Goal: Task Accomplishment & Management: Manage account settings

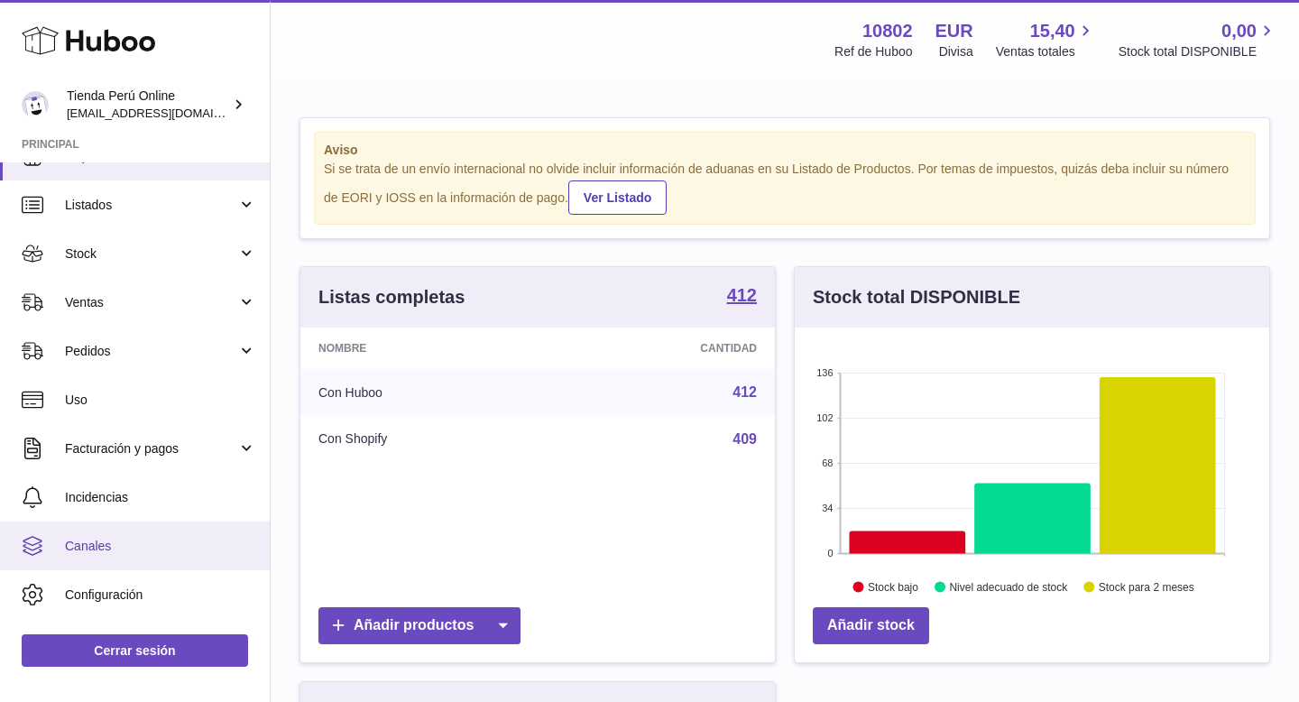
scroll to position [32, 0]
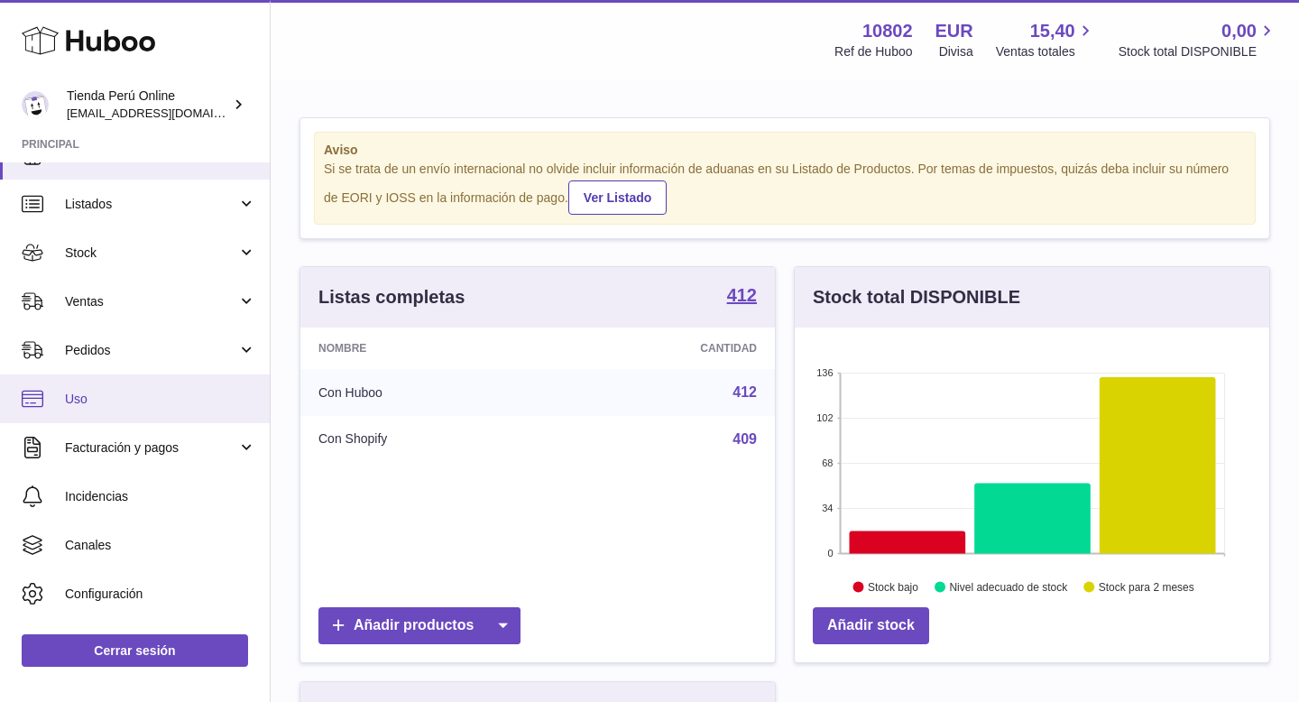
click at [132, 405] on span "Uso" at bounding box center [160, 399] width 191 height 17
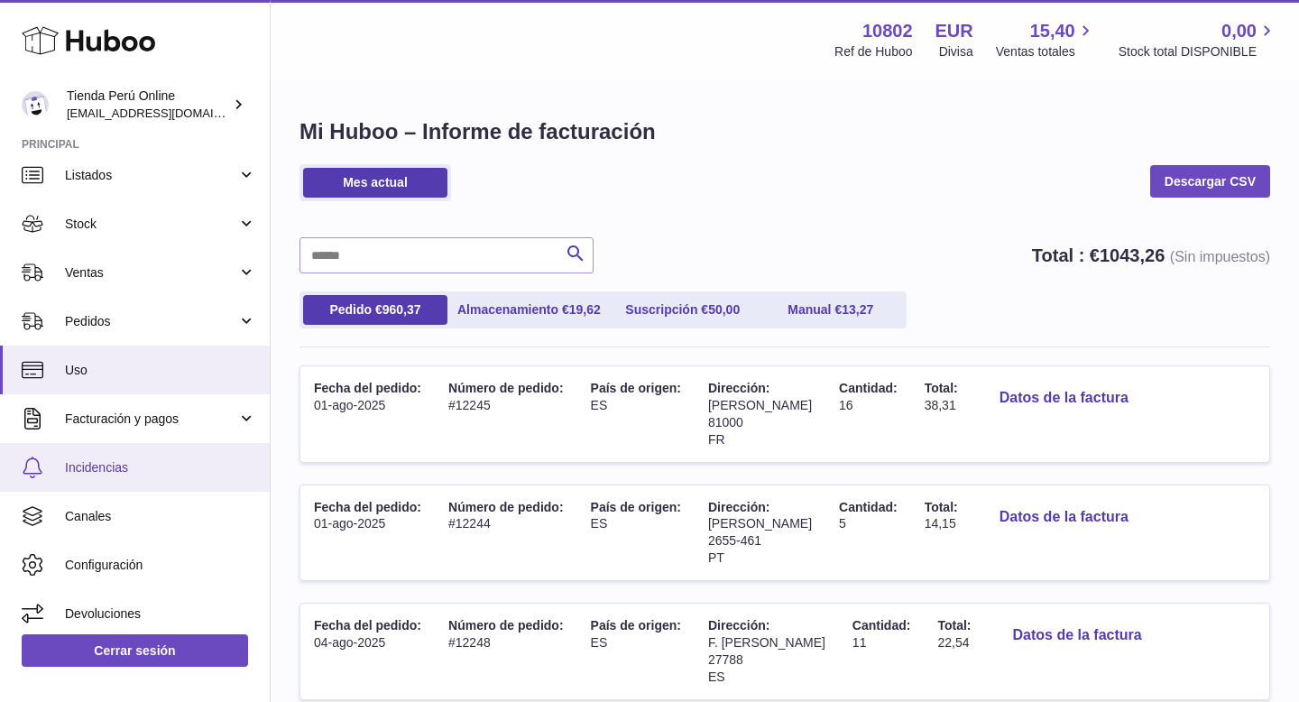
scroll to position [59, 0]
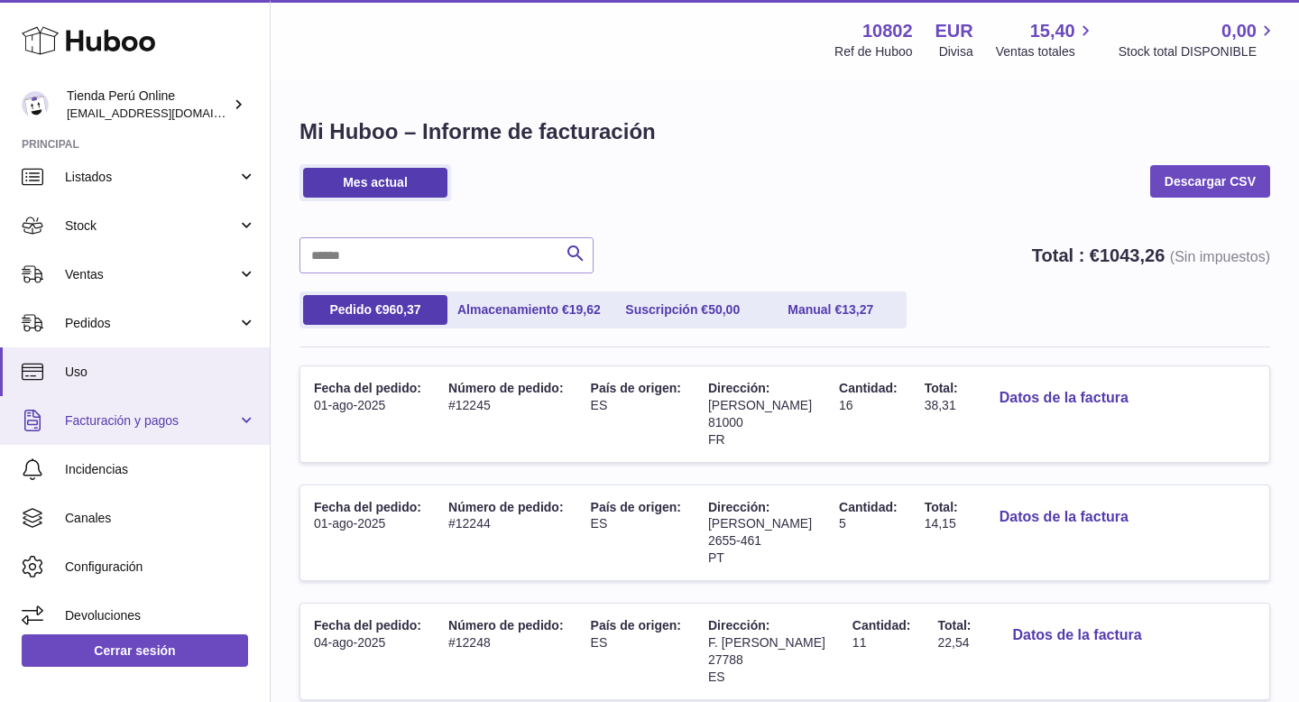
click at [167, 424] on span "Facturación y pagos" at bounding box center [151, 420] width 172 height 17
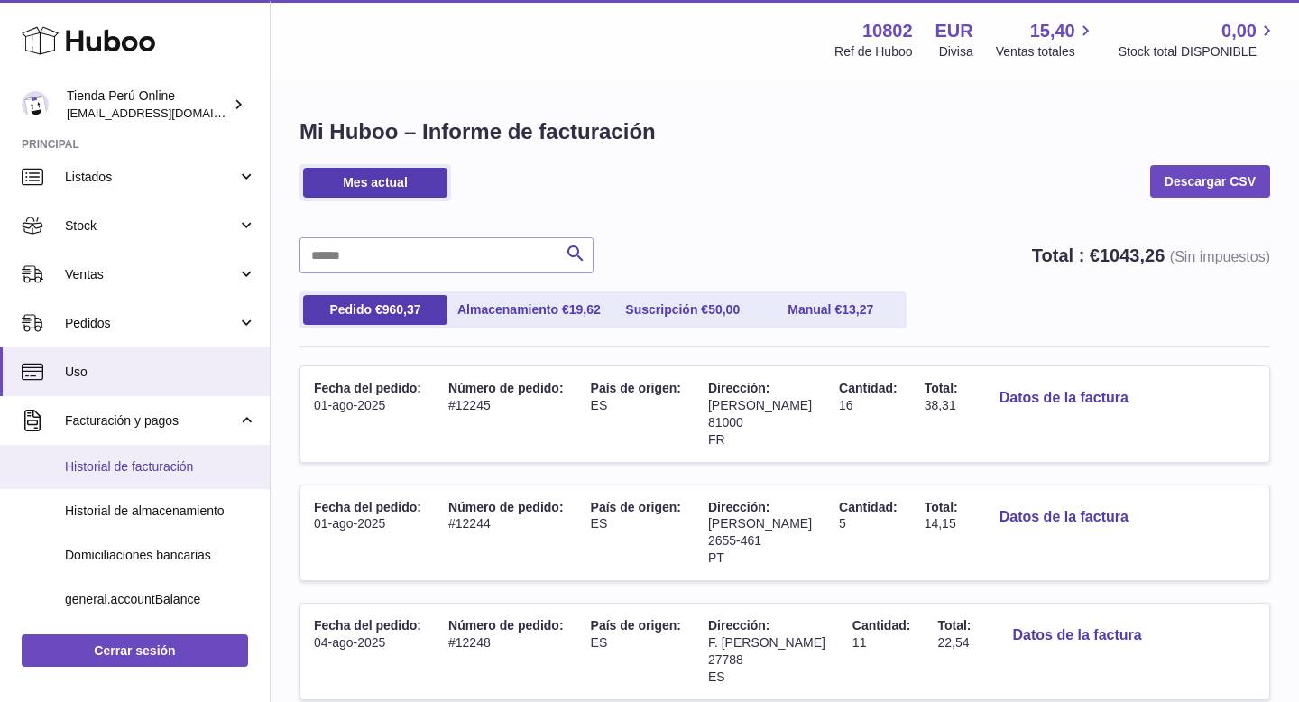
click at [192, 474] on span "Historial de facturación" at bounding box center [160, 466] width 191 height 17
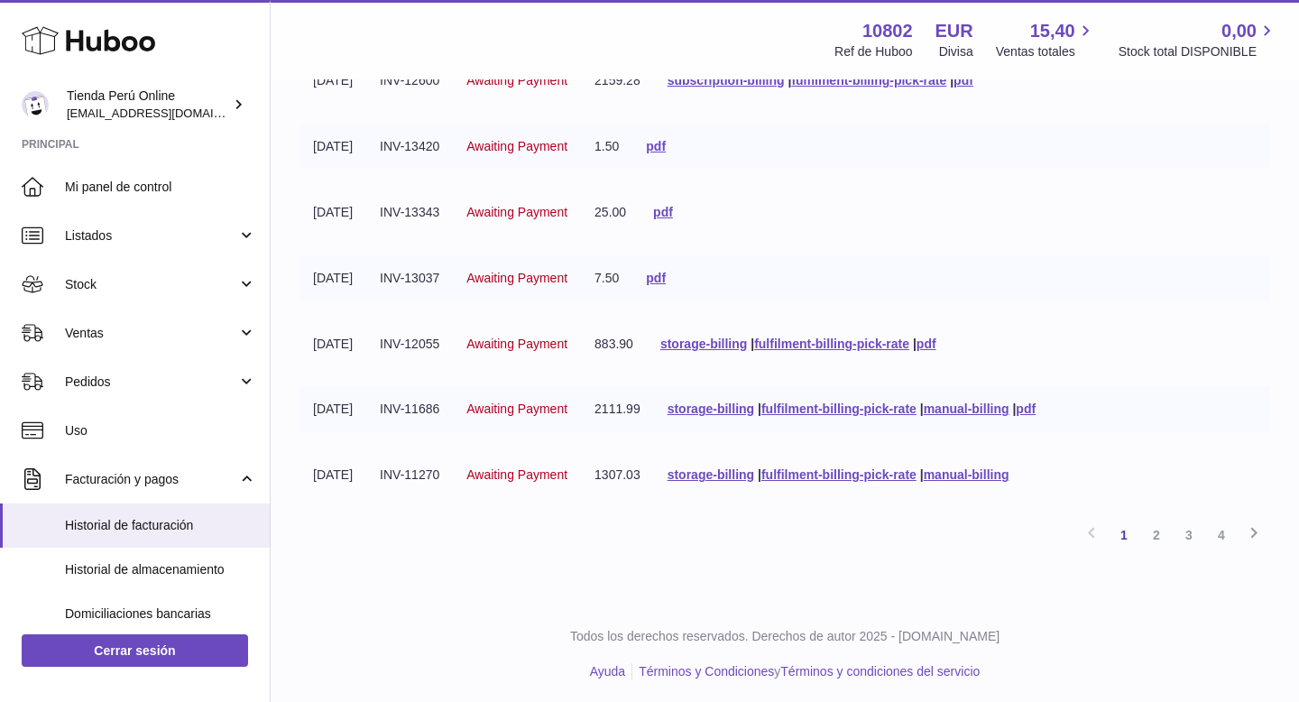
scroll to position [425, 0]
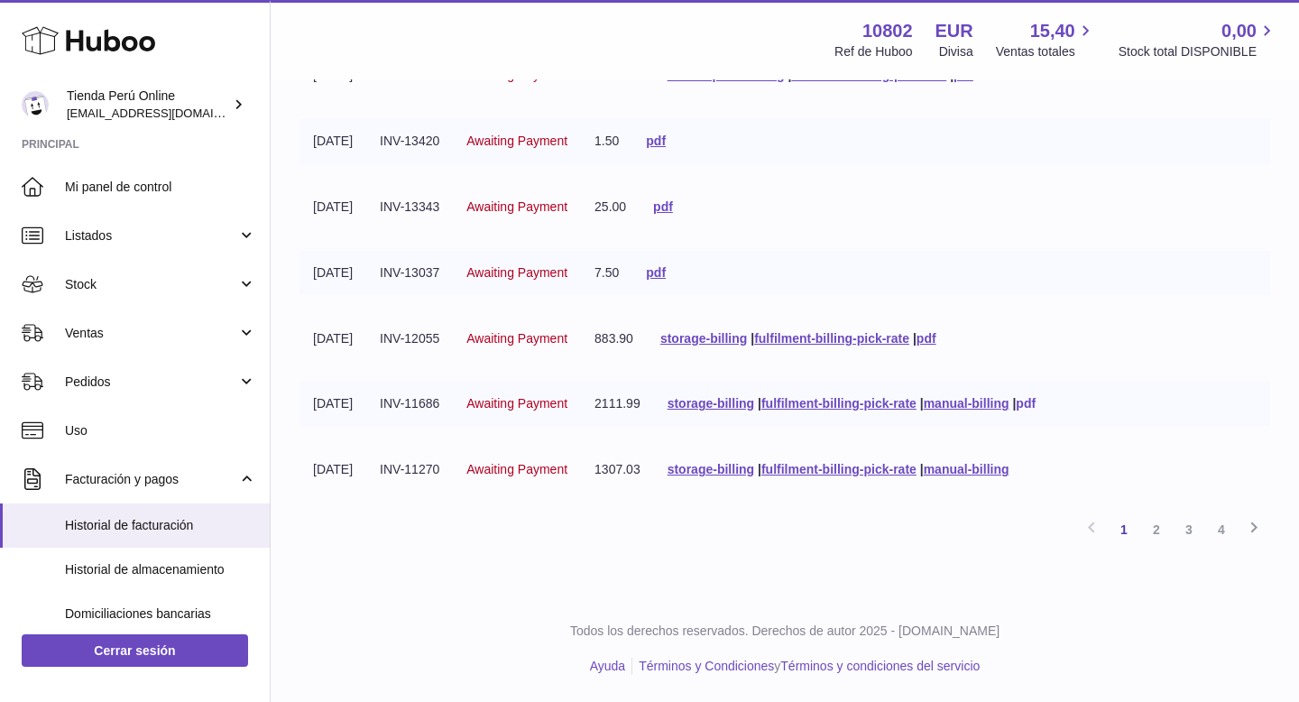
click at [1035, 405] on link "pdf" at bounding box center [1026, 403] width 20 height 14
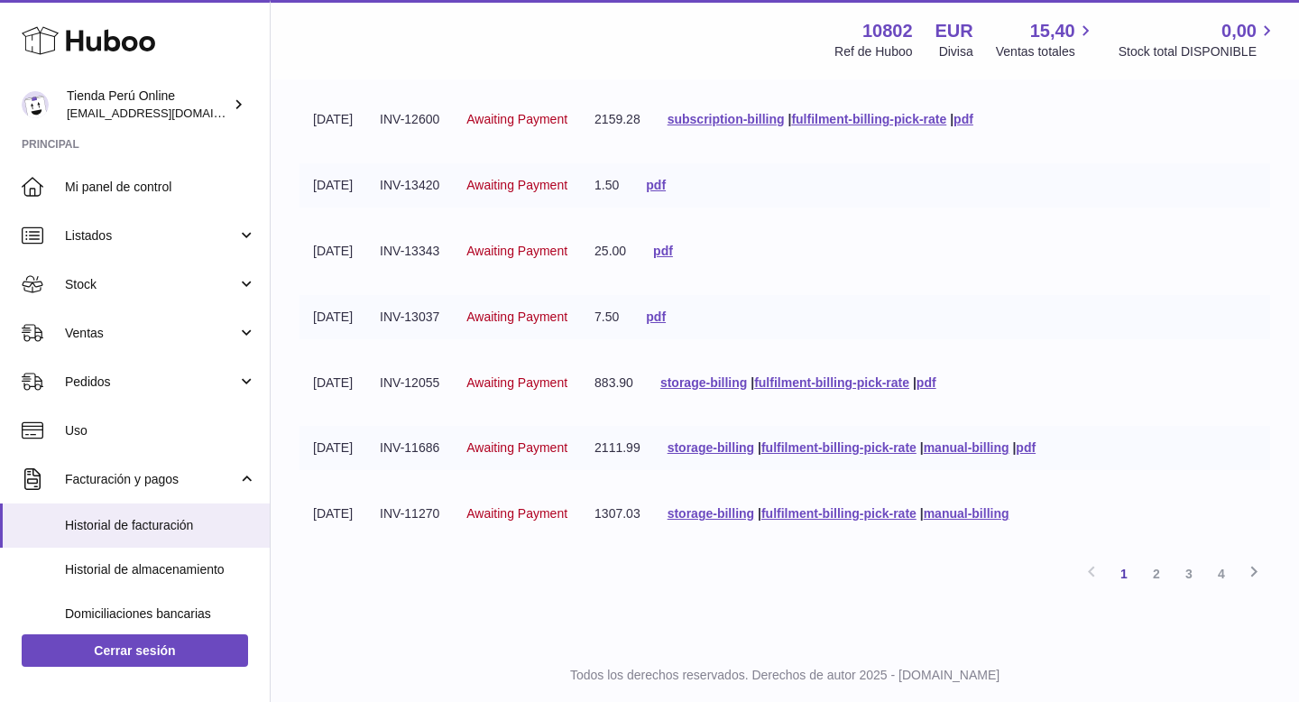
scroll to position [407, 0]
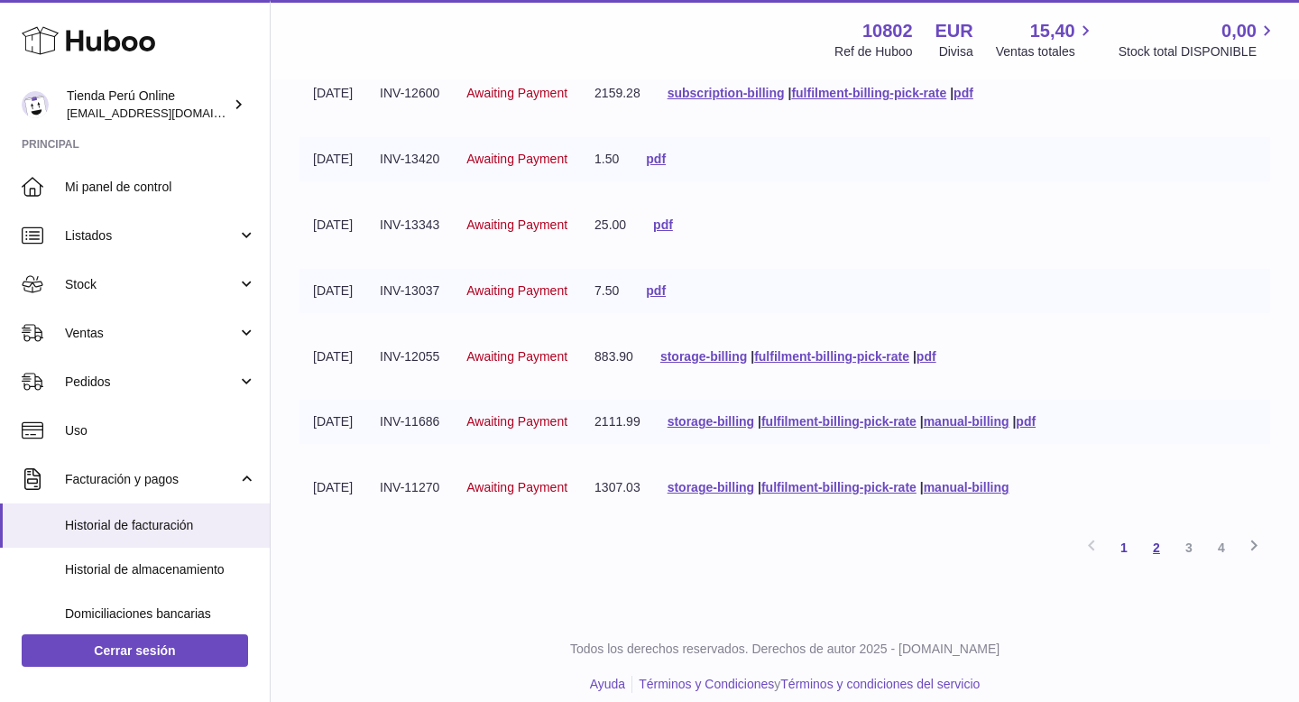
click at [1156, 548] on link "2" at bounding box center [1156, 547] width 32 height 32
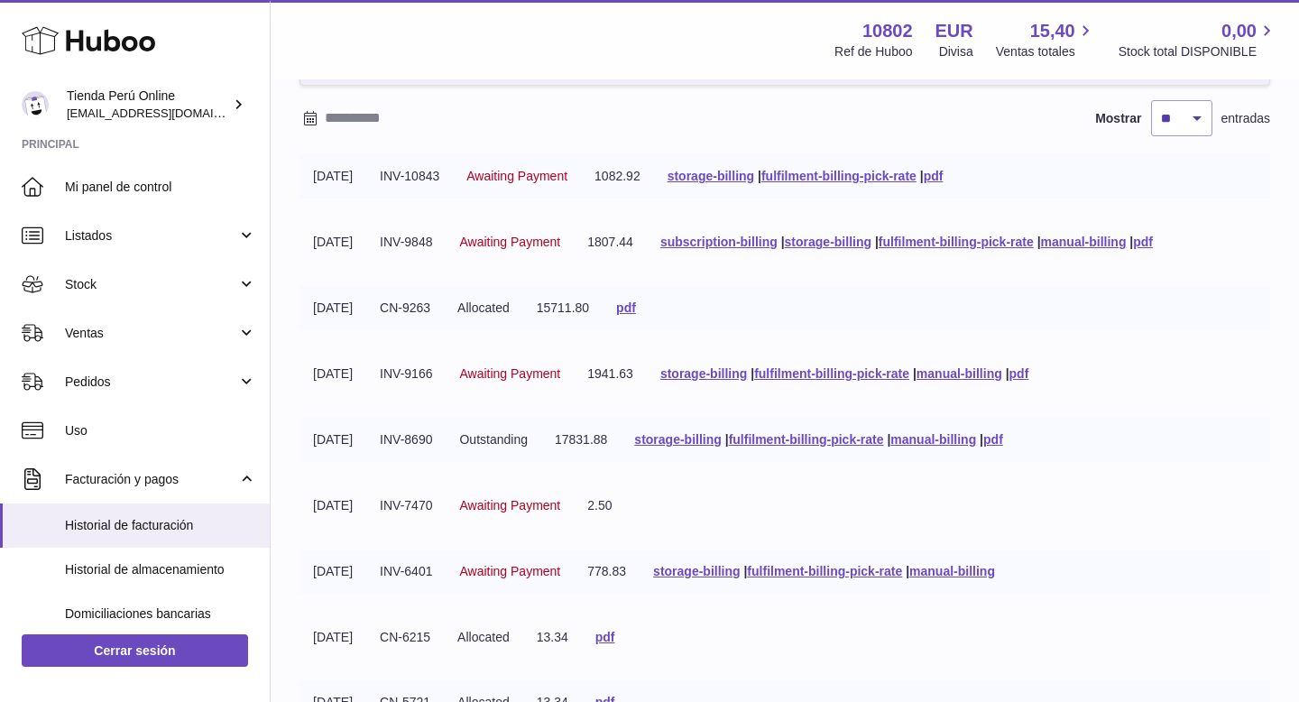
scroll to position [123, 0]
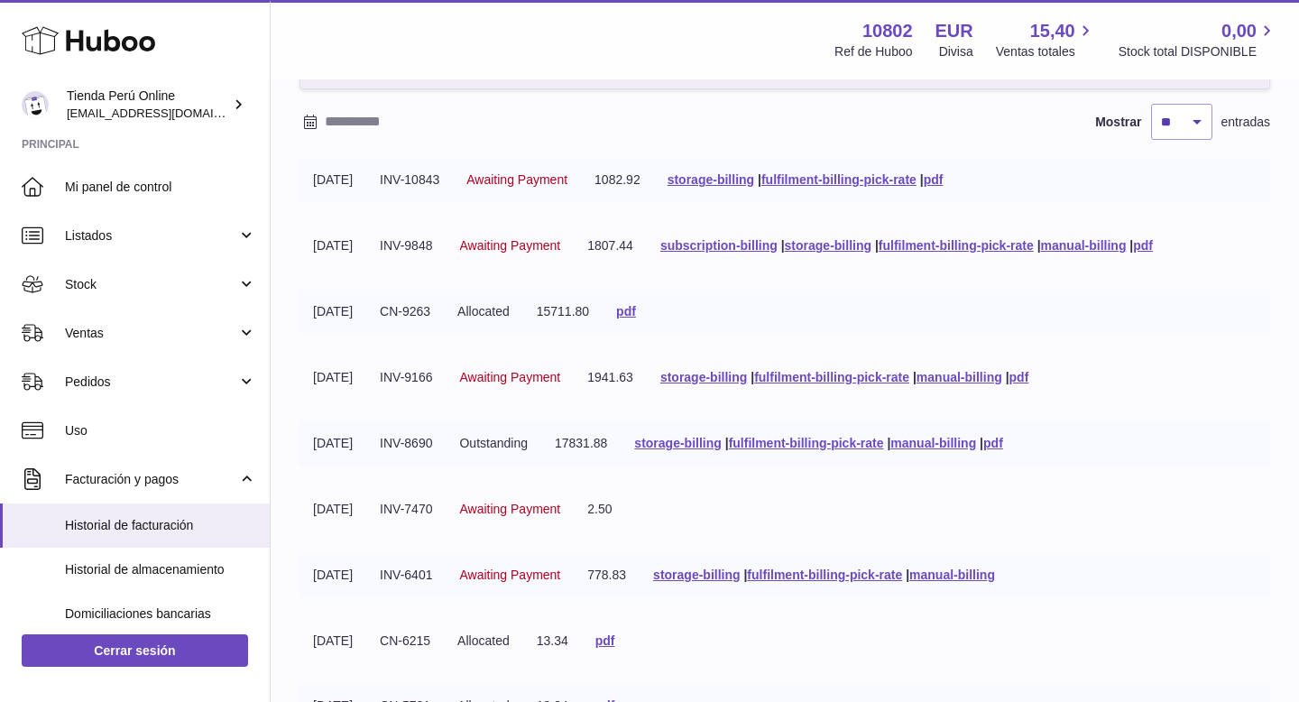
click at [1171, 334] on tbody "07-07-2025 INV-10843 Awaiting Payment 1082.92 storage-billing | fulfilment-bill…" at bounding box center [784, 486] width 970 height 657
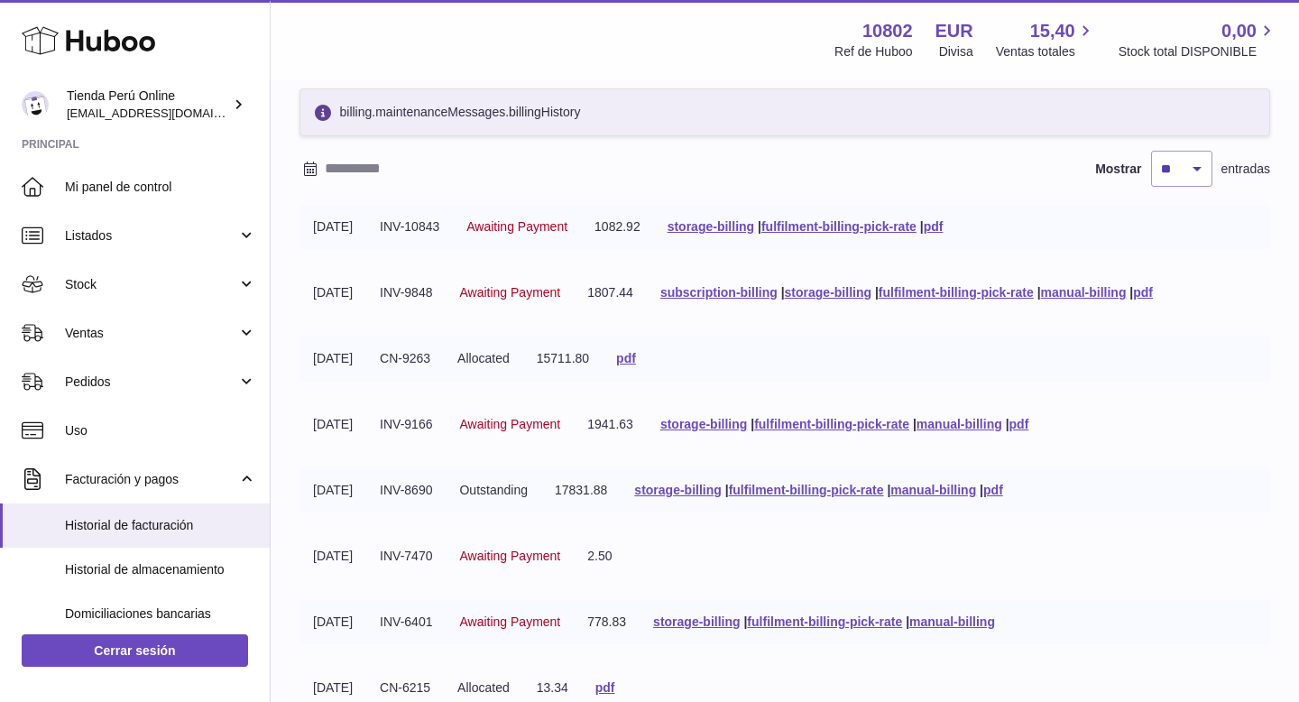
scroll to position [67, 0]
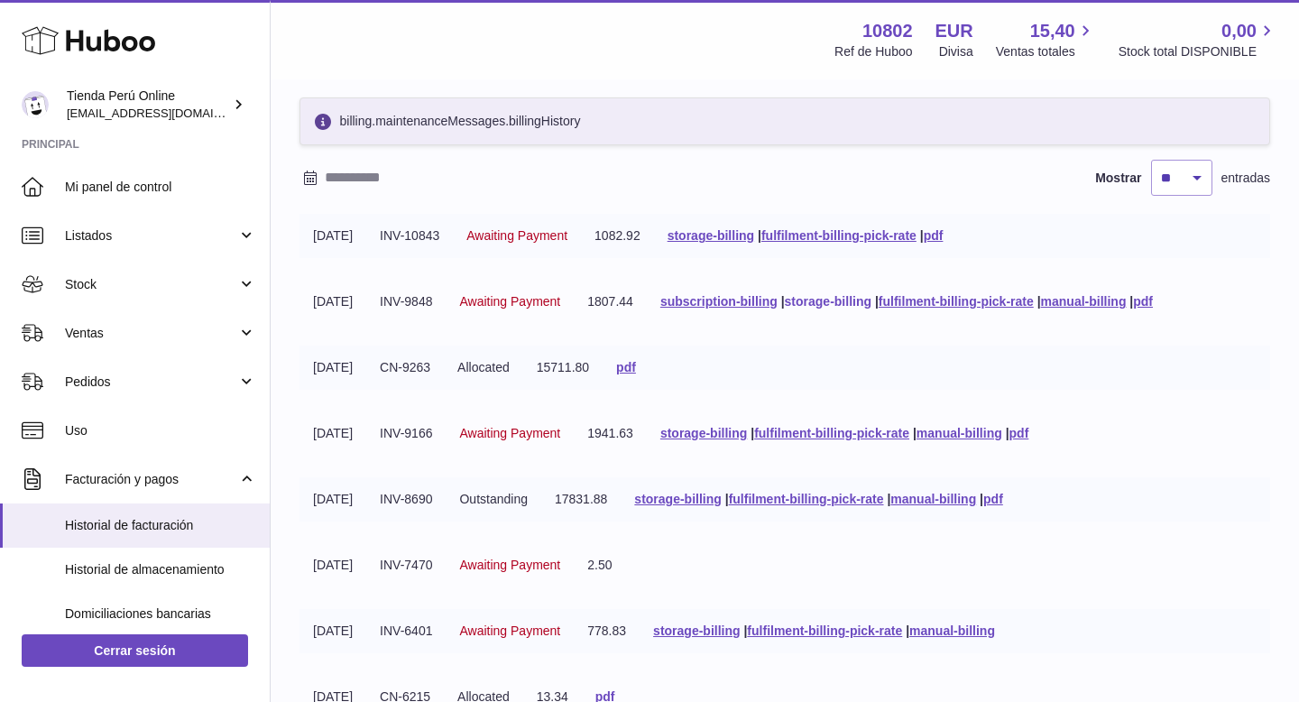
click at [856, 301] on link "storage-billing" at bounding box center [828, 301] width 87 height 14
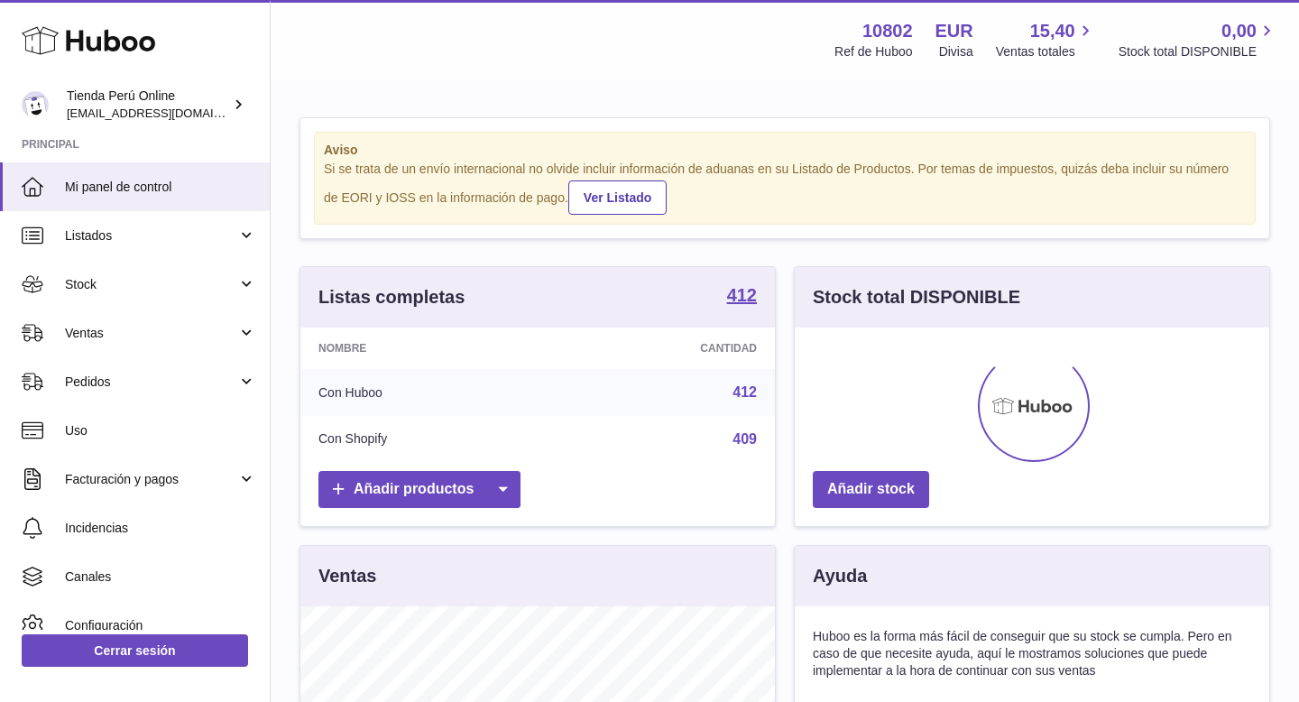
scroll to position [281, 474]
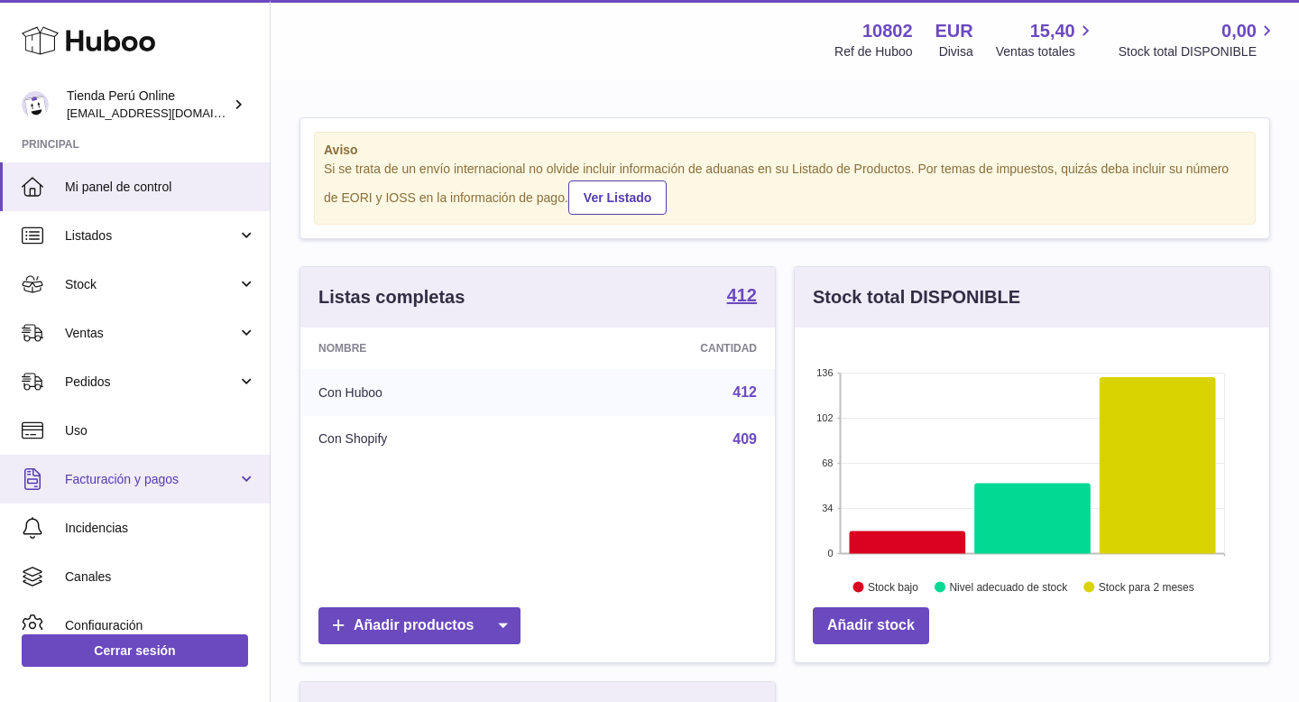
click at [127, 483] on span "Facturación y pagos" at bounding box center [151, 479] width 172 height 17
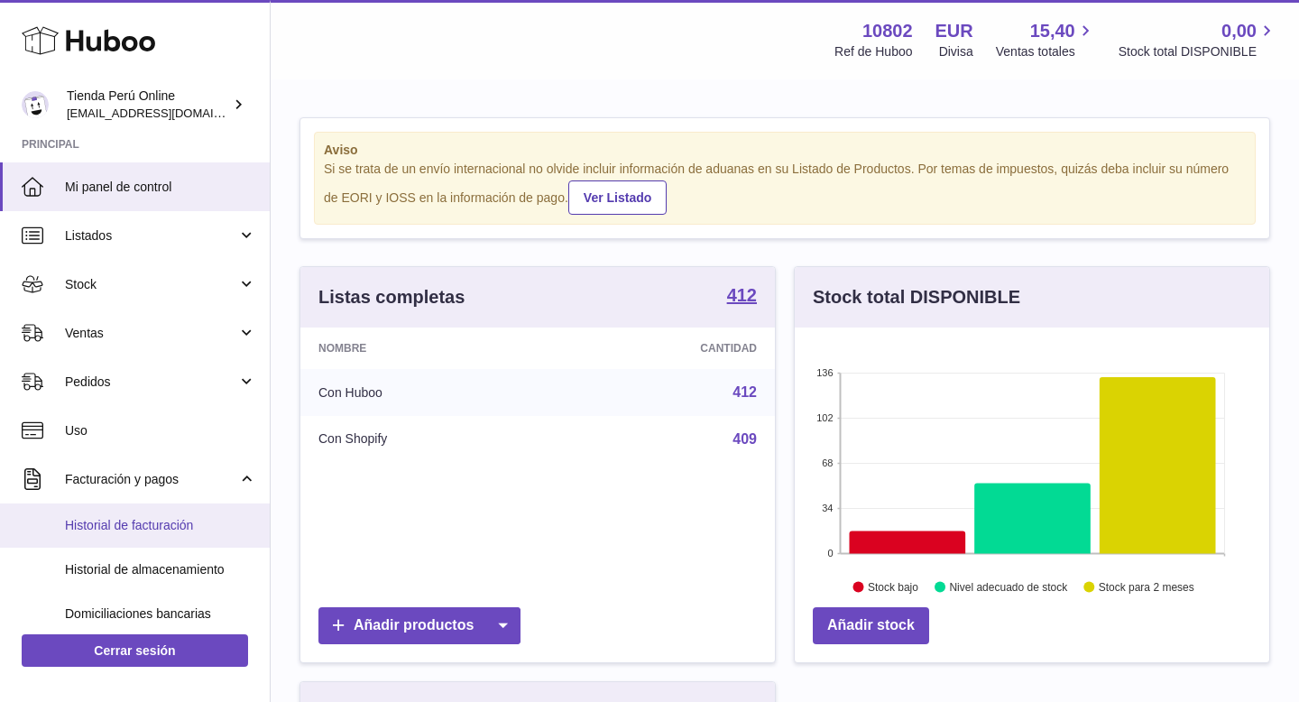
click at [177, 533] on span "Historial de facturación" at bounding box center [160, 525] width 191 height 17
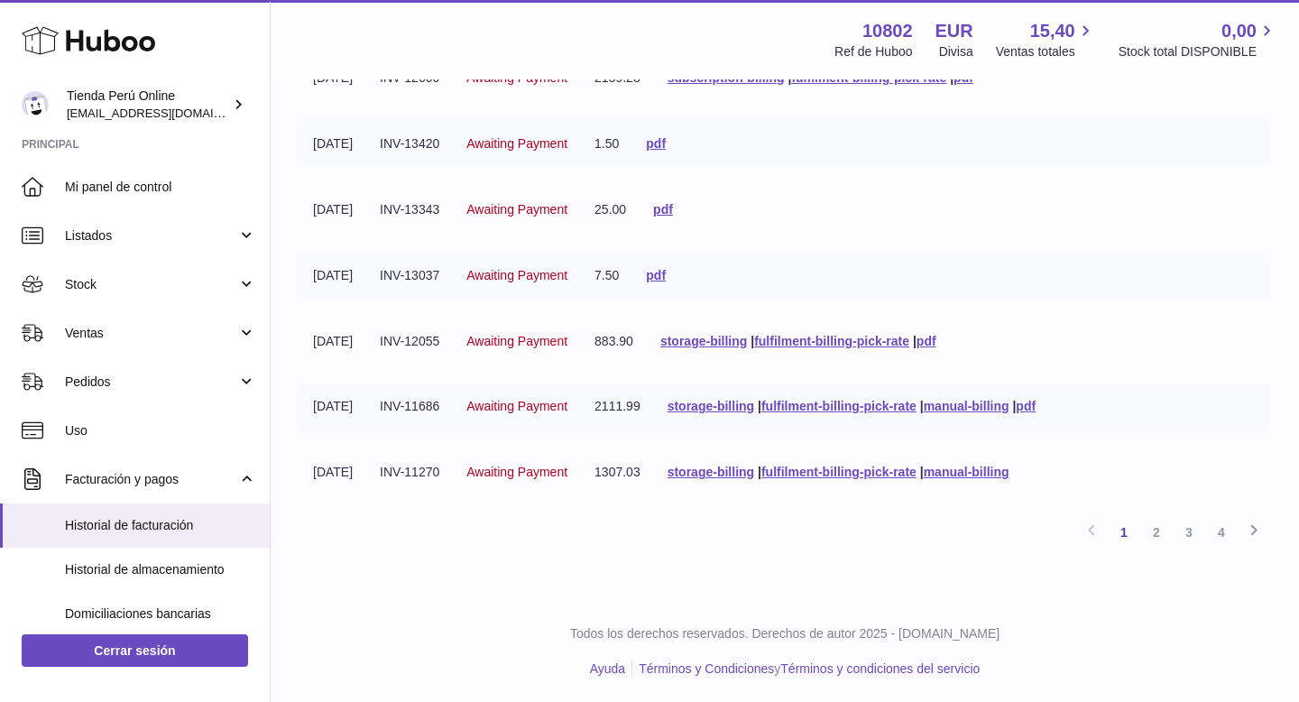
scroll to position [425, 0]
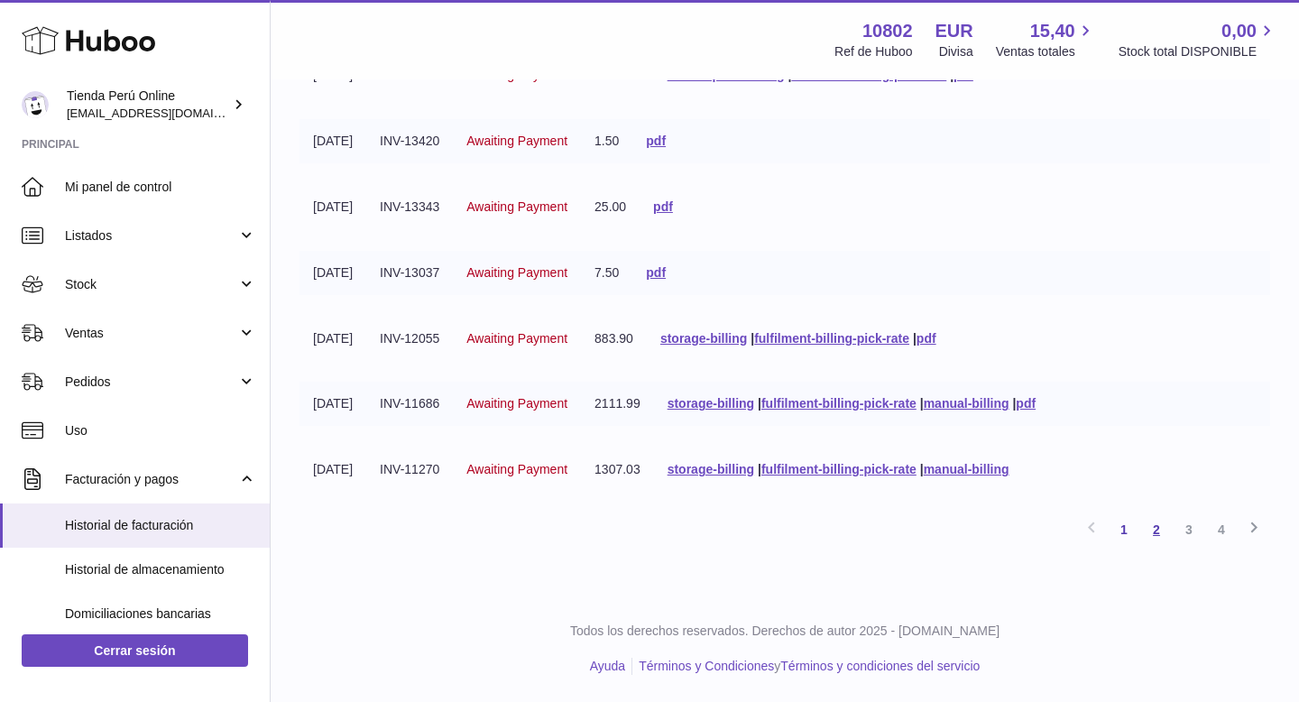
click at [1154, 531] on link "2" at bounding box center [1156, 529] width 32 height 32
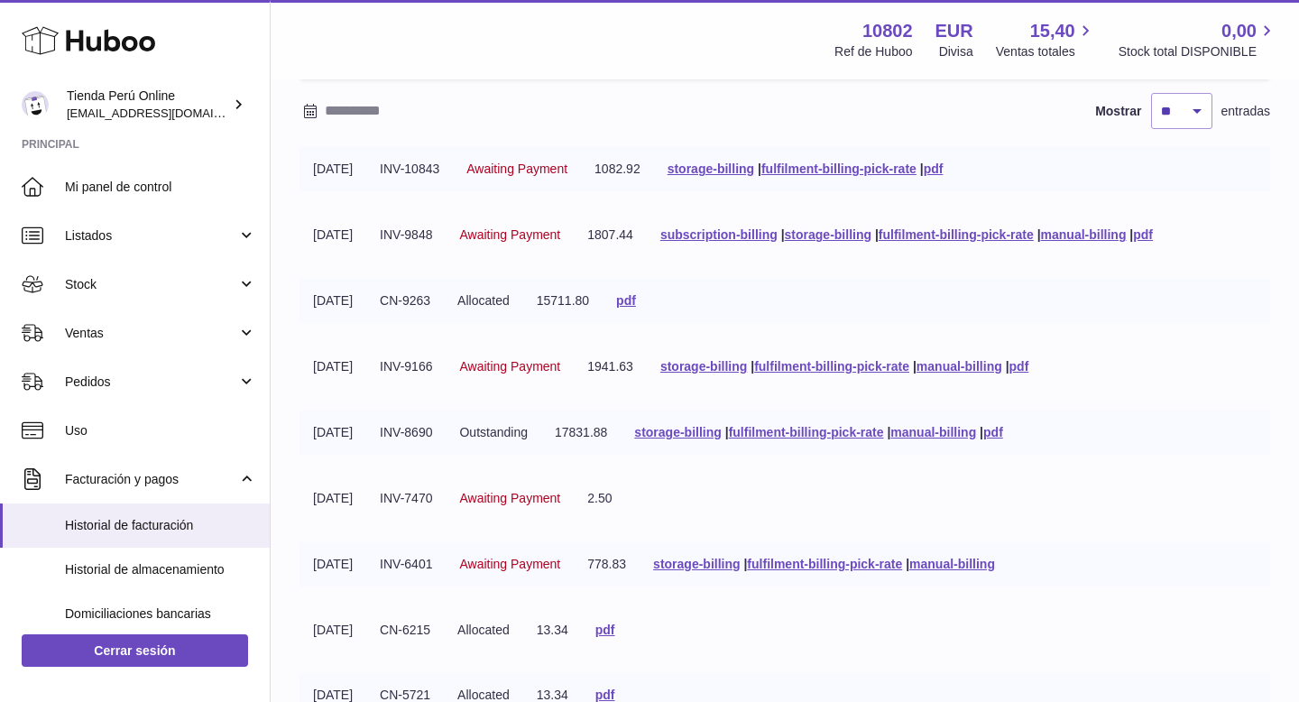
scroll to position [130, 0]
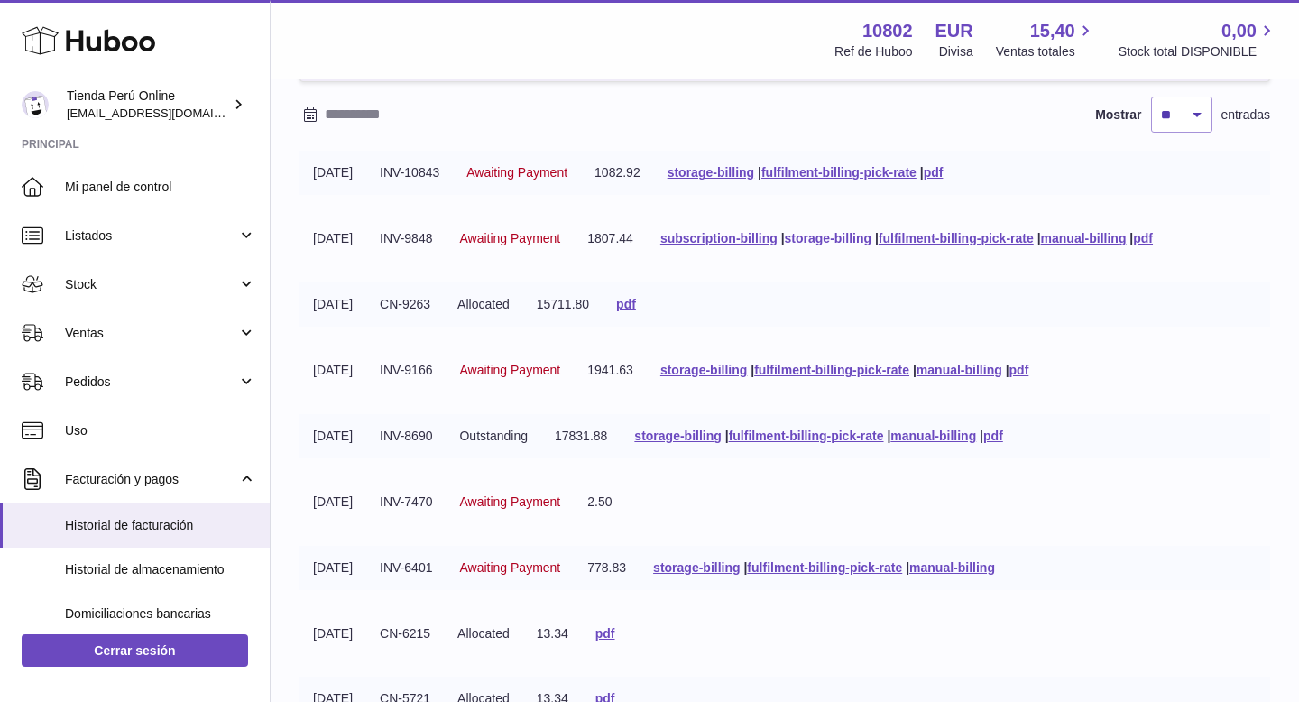
click at [854, 237] on link "storage-billing" at bounding box center [828, 238] width 87 height 14
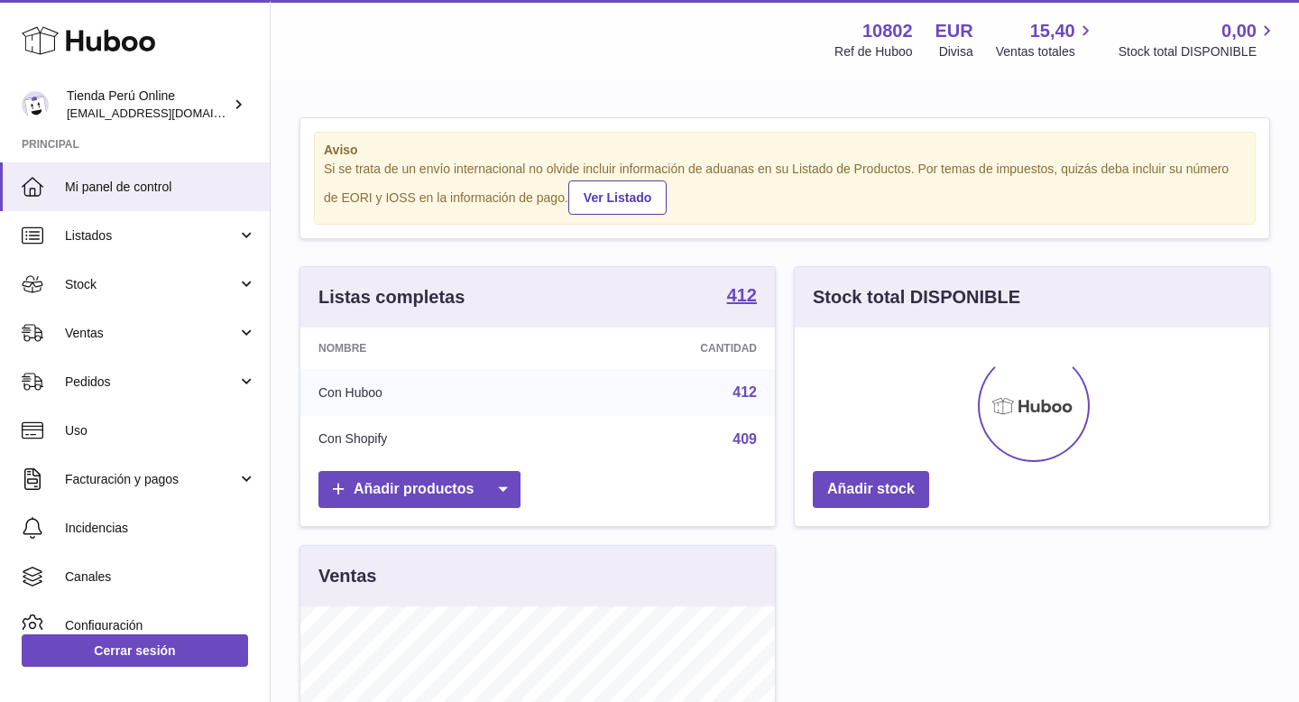
scroll to position [281, 474]
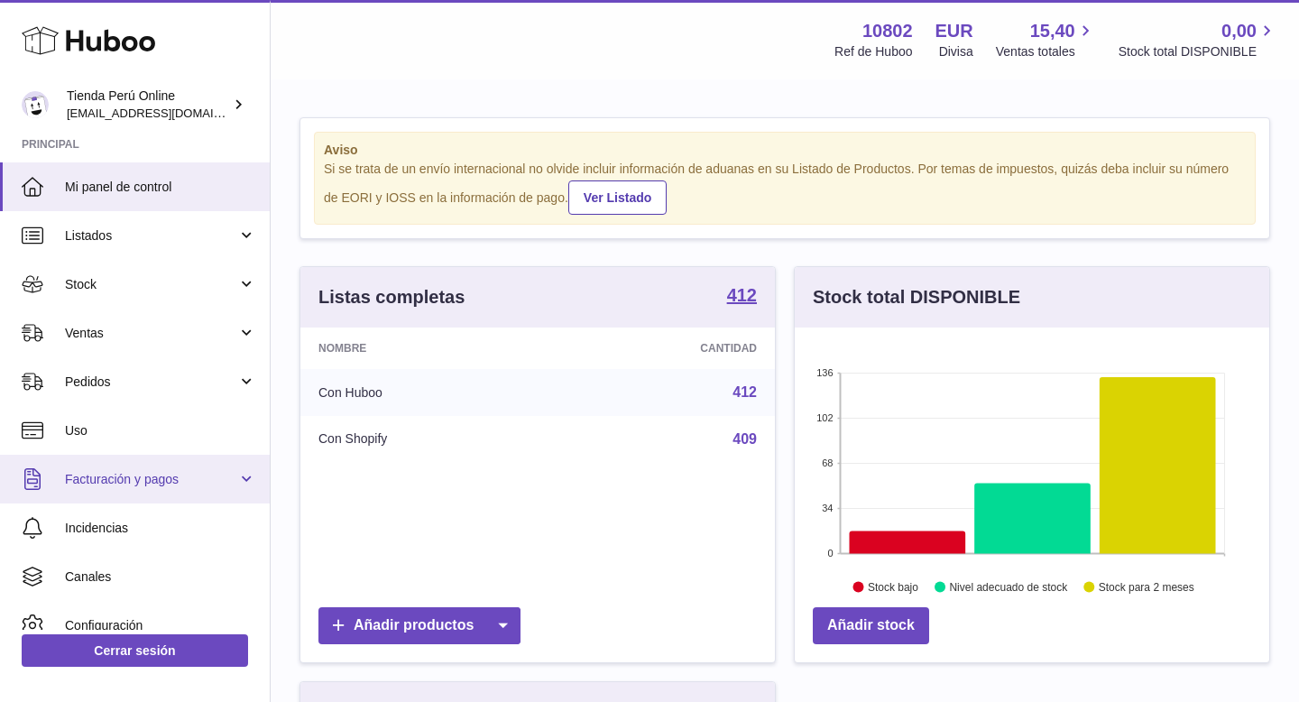
click at [128, 473] on span "Facturación y pagos" at bounding box center [151, 479] width 172 height 17
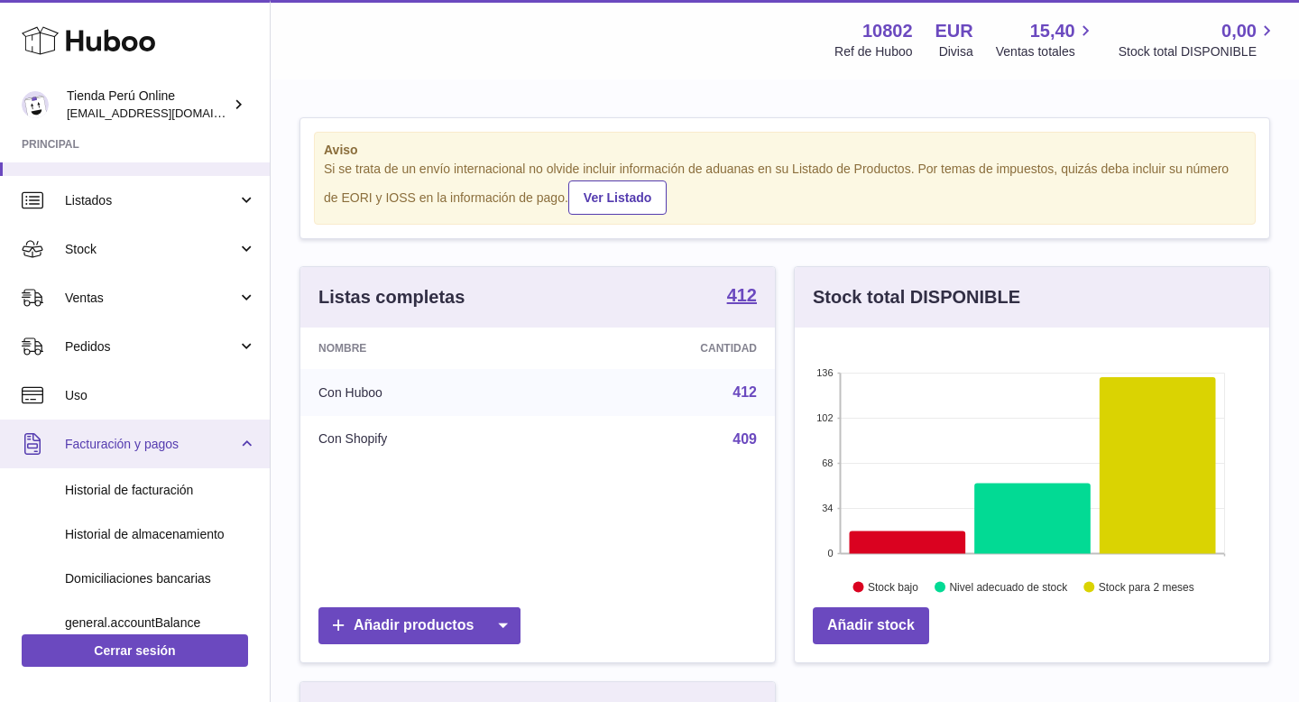
scroll to position [50, 0]
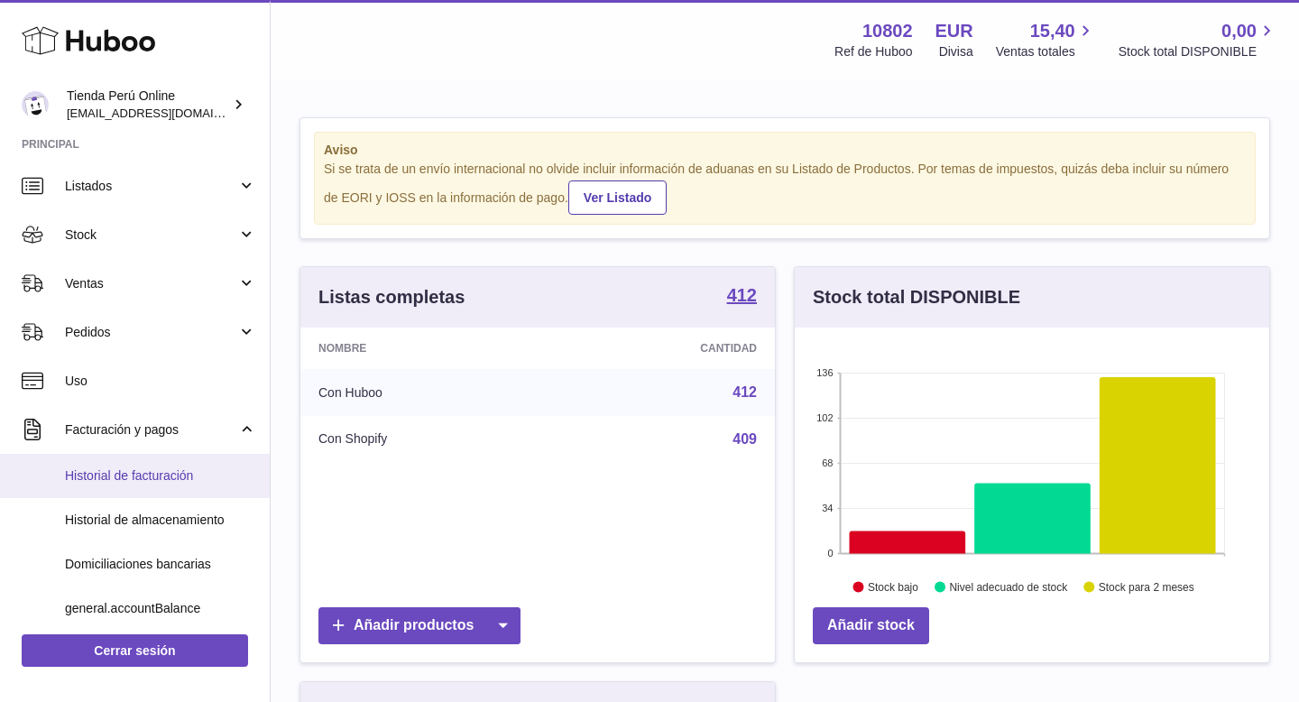
click at [148, 472] on span "Historial de facturación" at bounding box center [160, 475] width 191 height 17
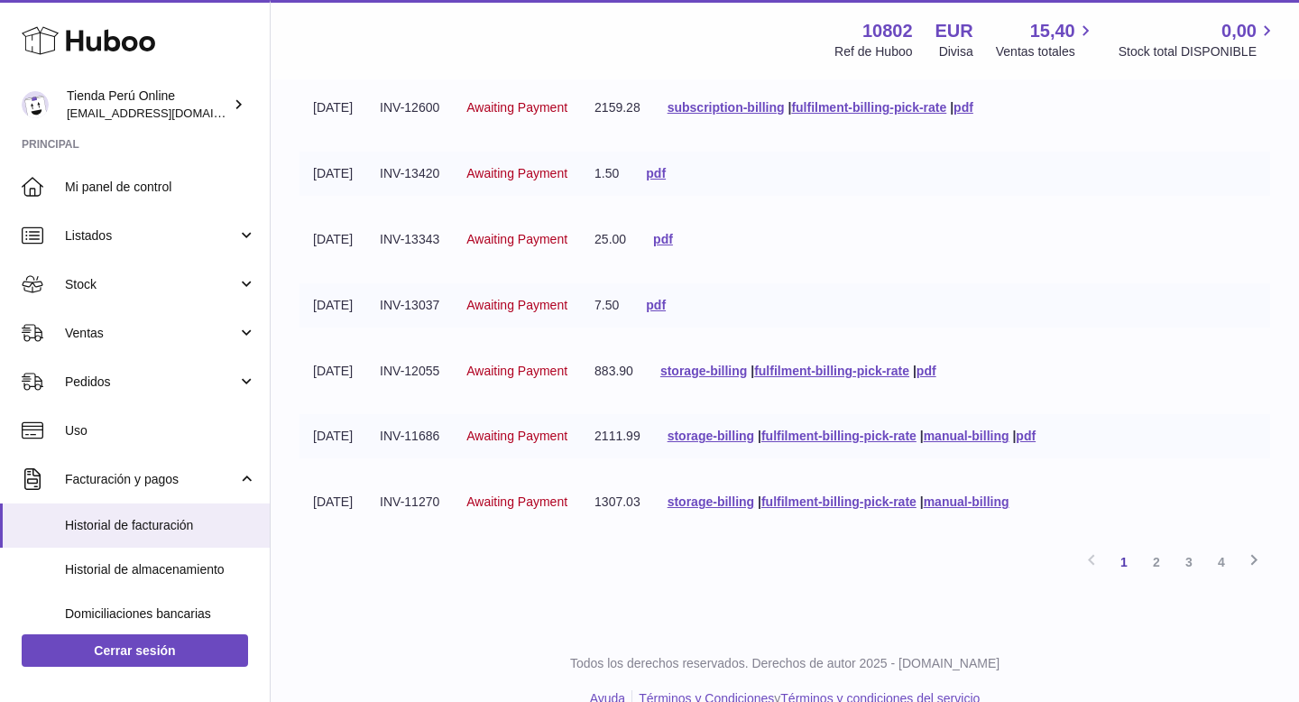
scroll to position [409, 0]
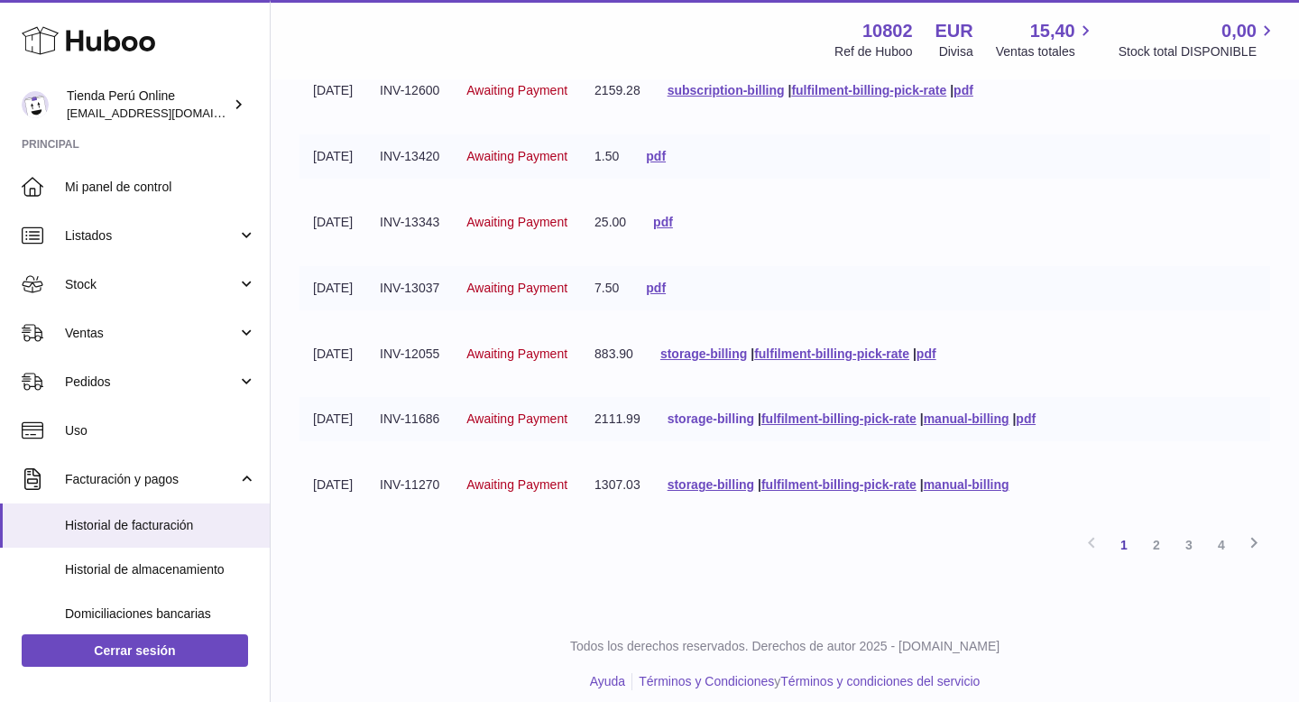
click at [718, 420] on link "storage-billing" at bounding box center [710, 418] width 87 height 14
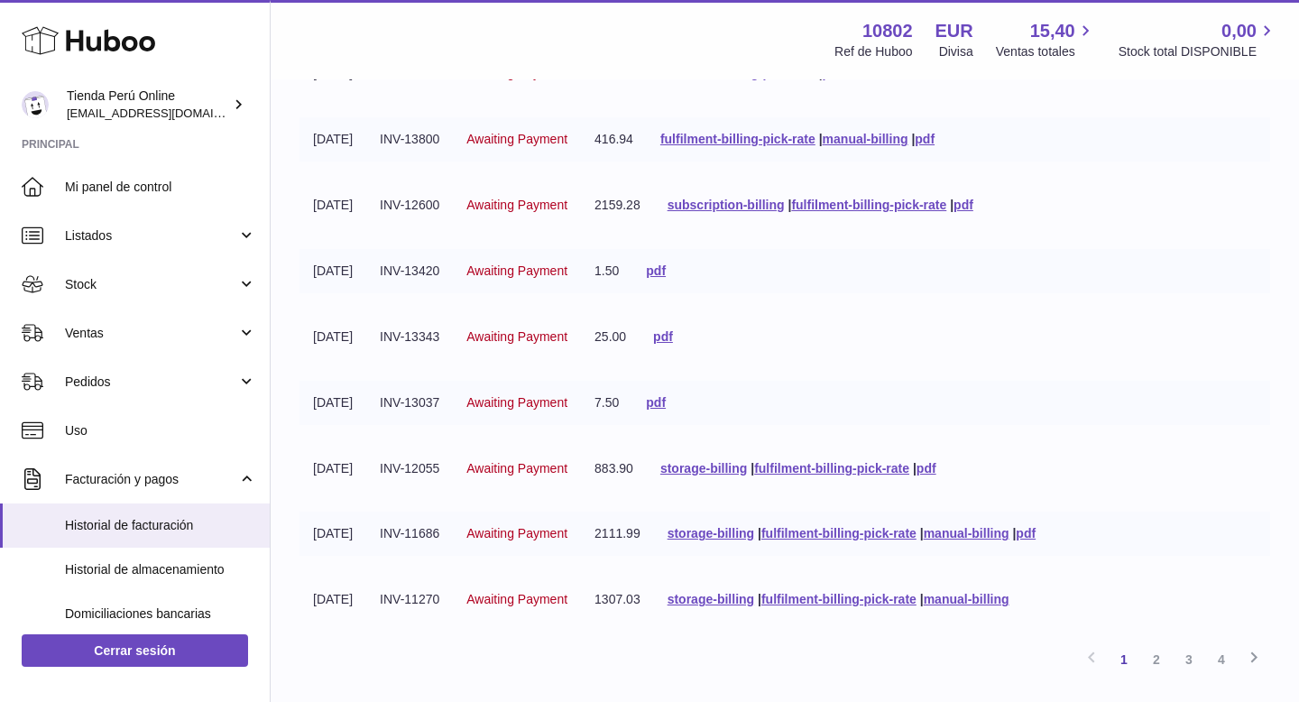
scroll to position [425, 0]
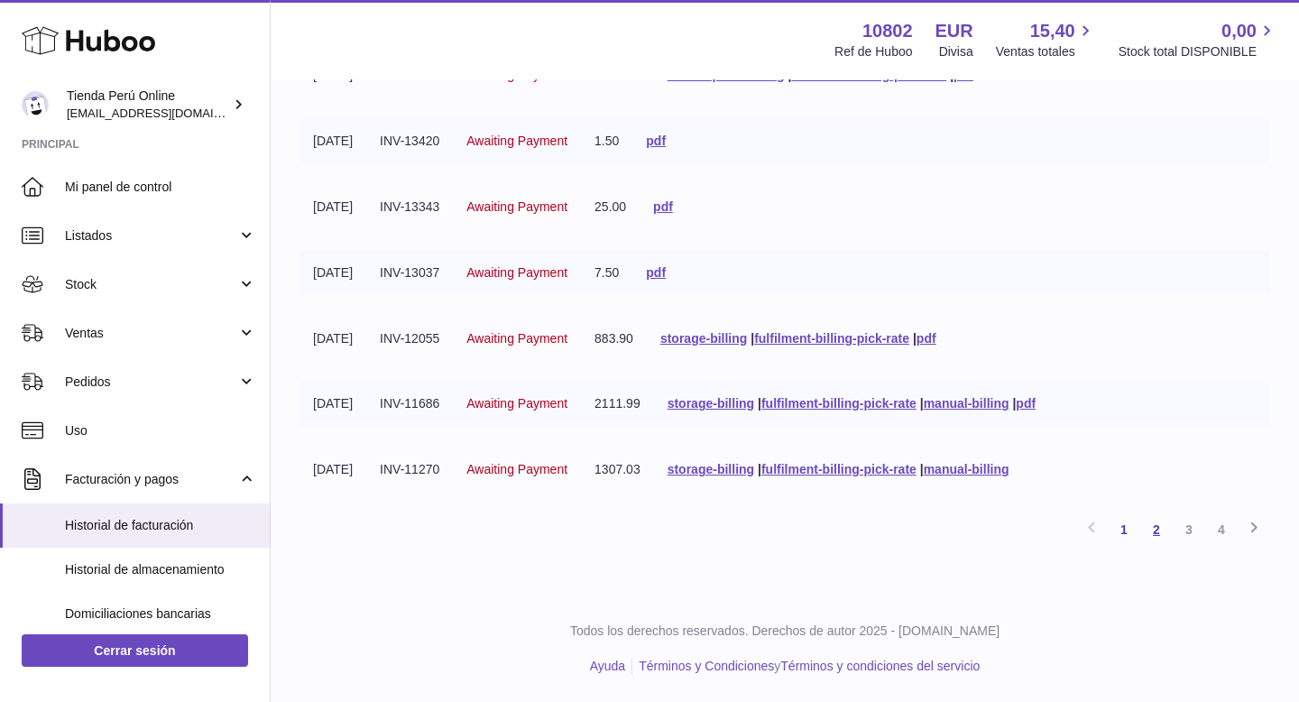
click at [1153, 525] on link "2" at bounding box center [1156, 529] width 32 height 32
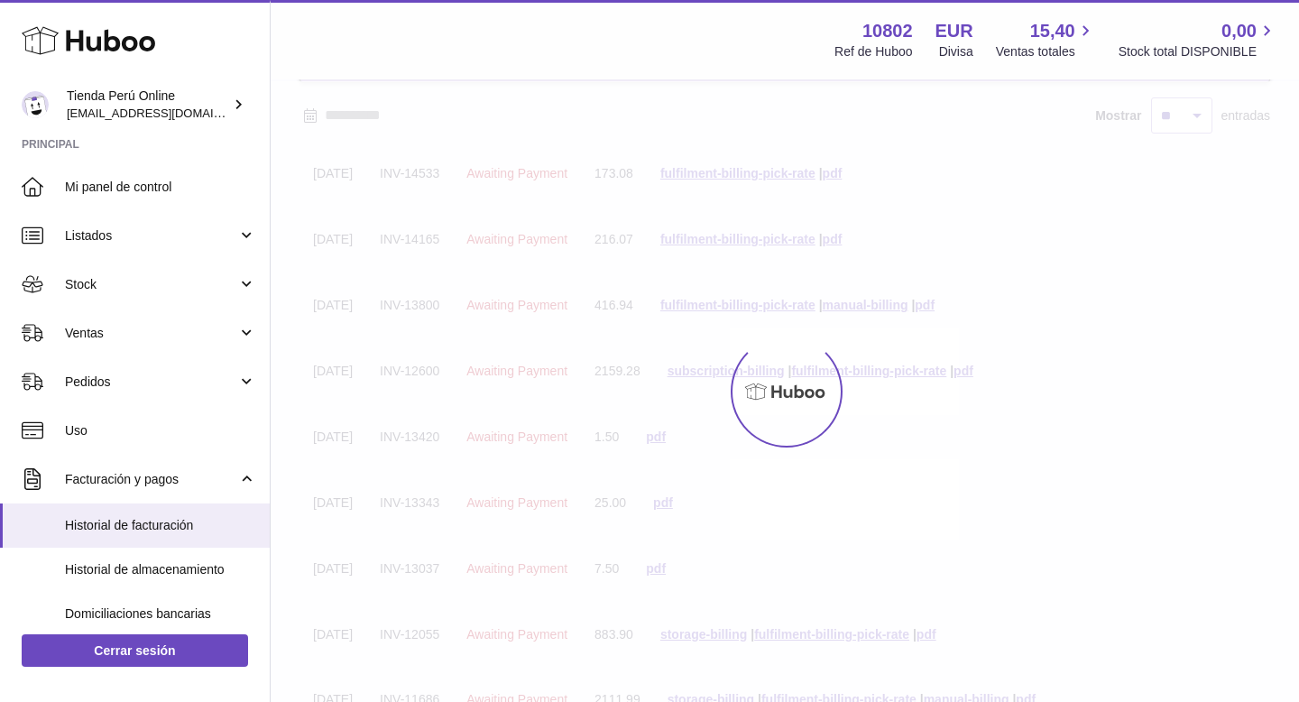
scroll to position [81, 0]
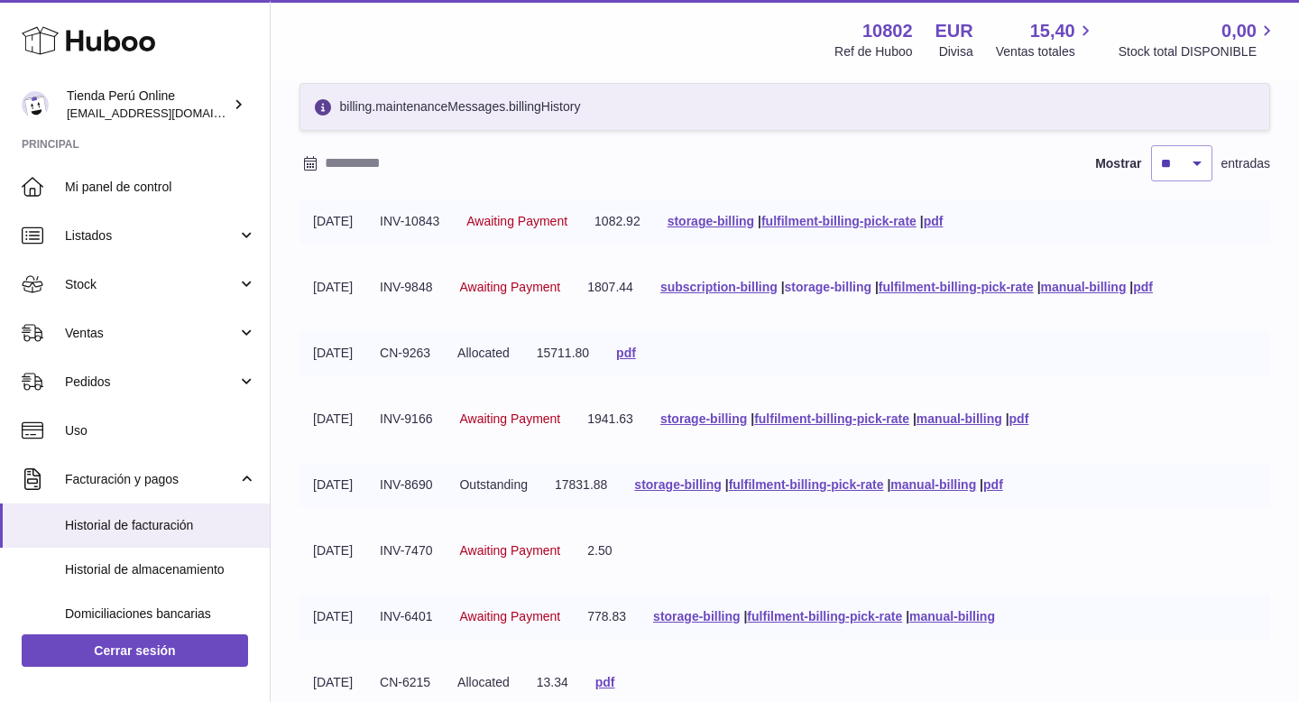
click at [863, 287] on link "storage-billing" at bounding box center [828, 287] width 87 height 14
click at [1062, 15] on div "Menú Huboo 10802 Ref de Huboo EUR Divisa 15,40 Ventas totales 0,00 Stock total …" at bounding box center [785, 39] width 1028 height 79
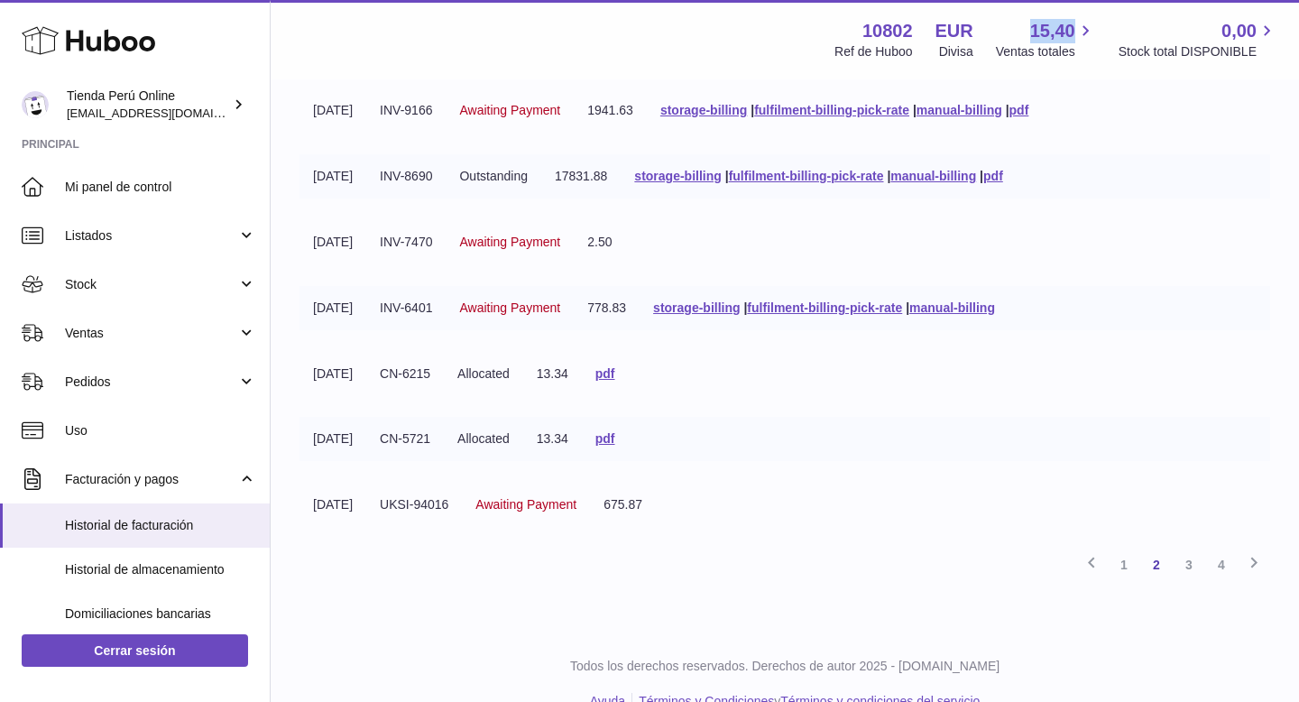
scroll to position [389, 0]
click at [1126, 565] on link "1" at bounding box center [1124, 565] width 32 height 32
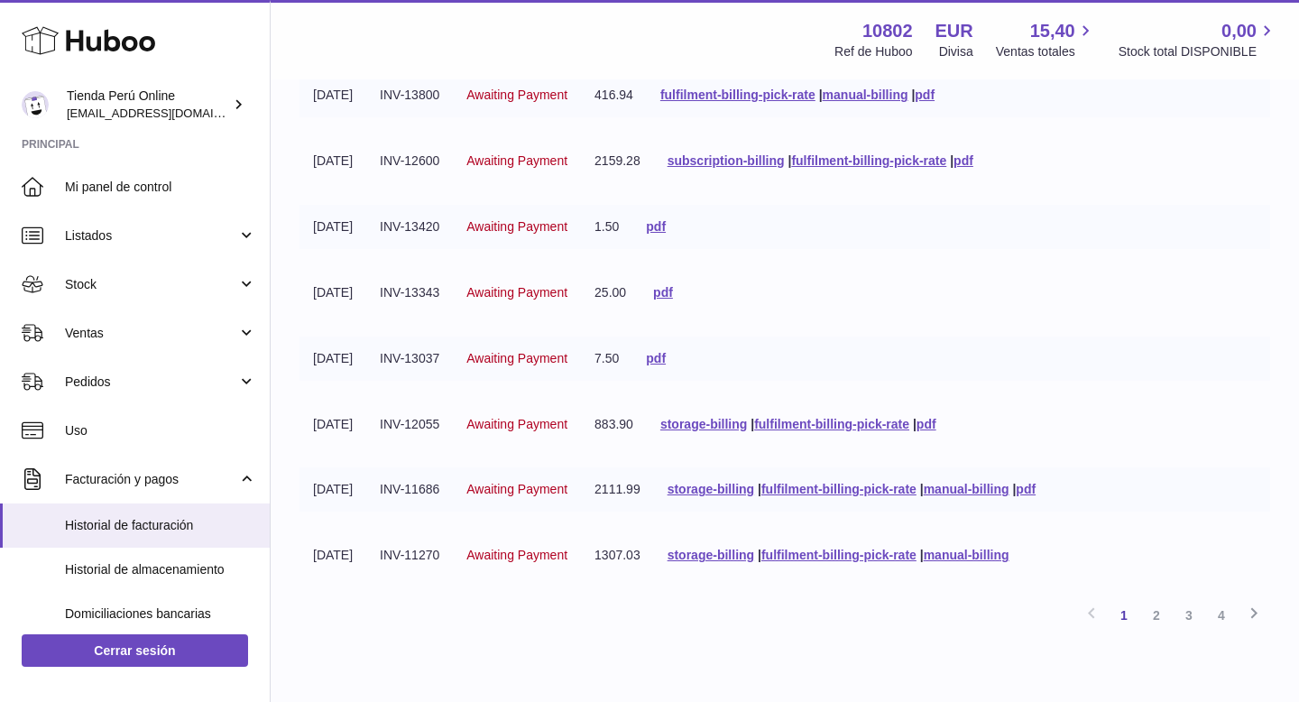
scroll to position [354, 0]
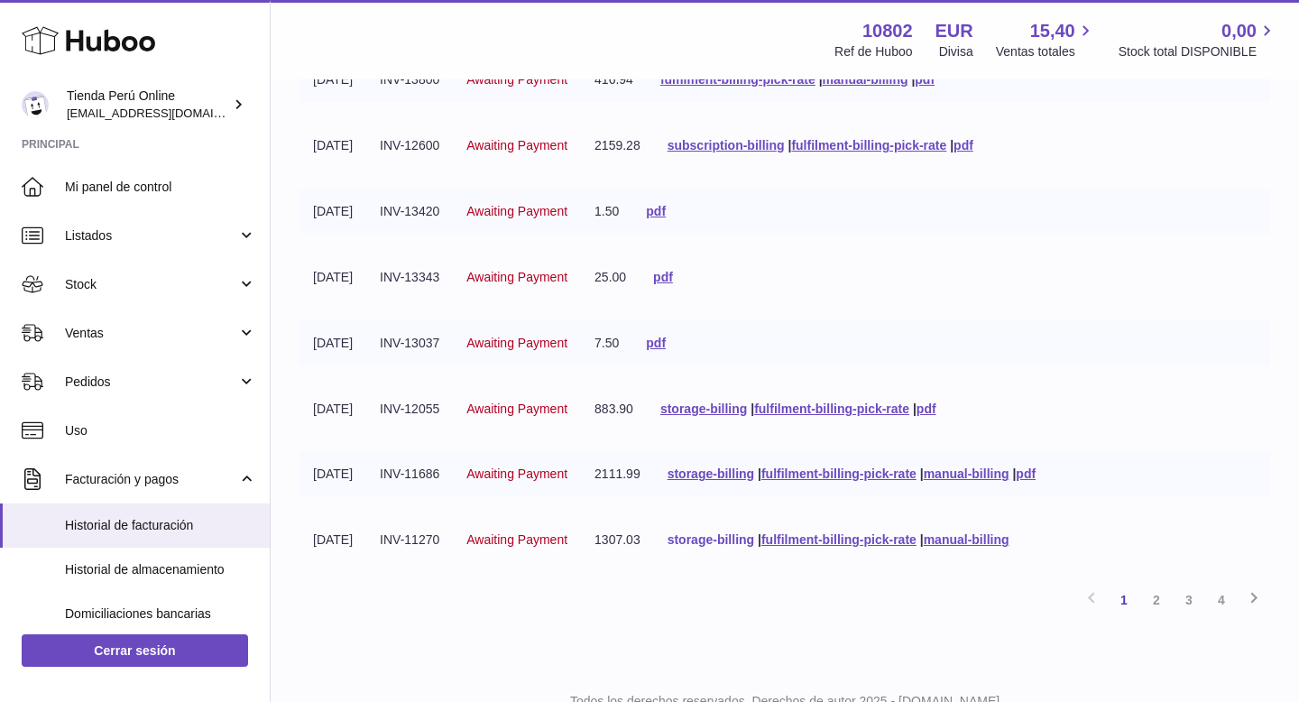
click at [720, 539] on link "storage-billing" at bounding box center [710, 539] width 87 height 14
click at [731, 411] on link "storage-billing" at bounding box center [703, 408] width 87 height 14
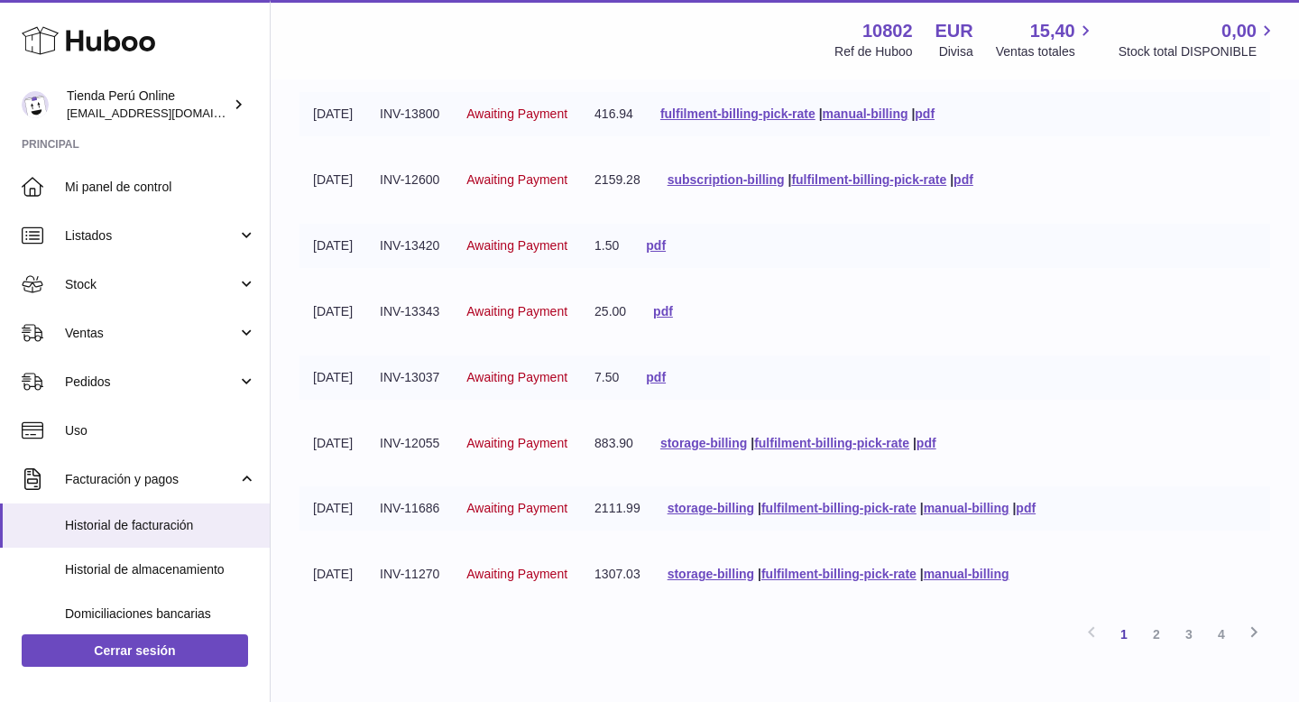
scroll to position [339, 0]
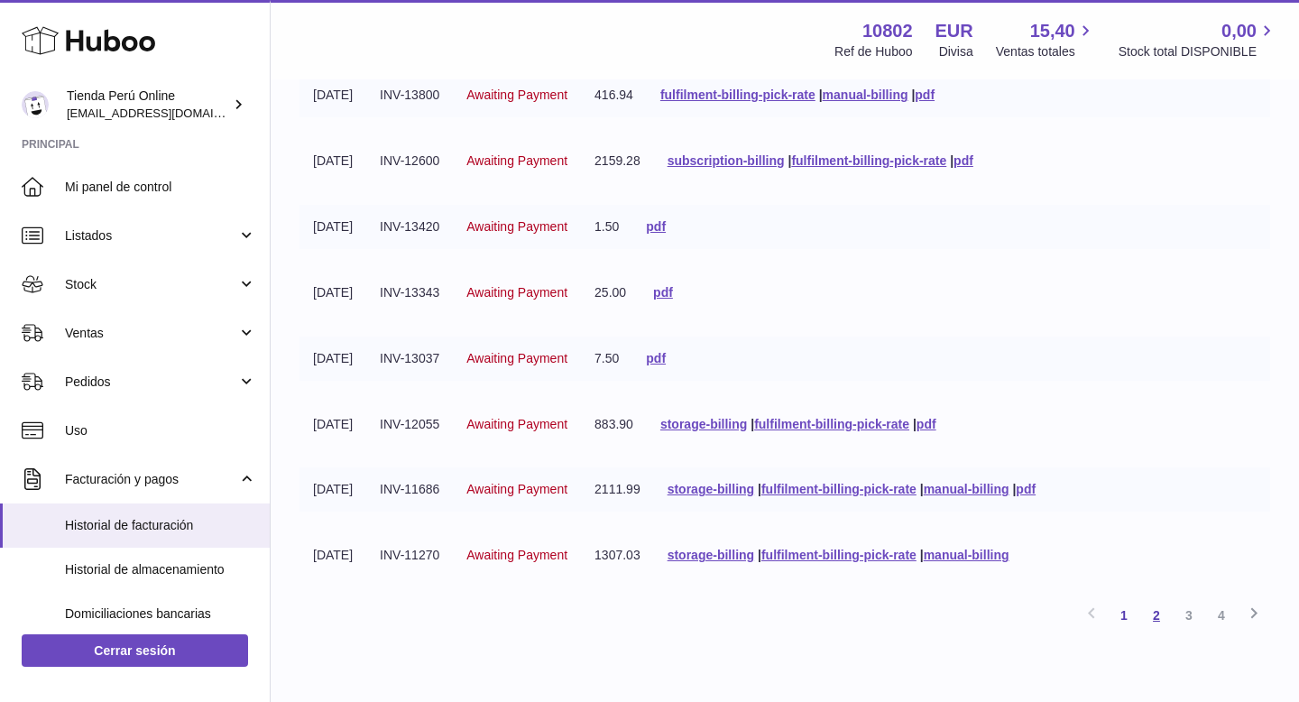
click at [1152, 613] on link "2" at bounding box center [1156, 615] width 32 height 32
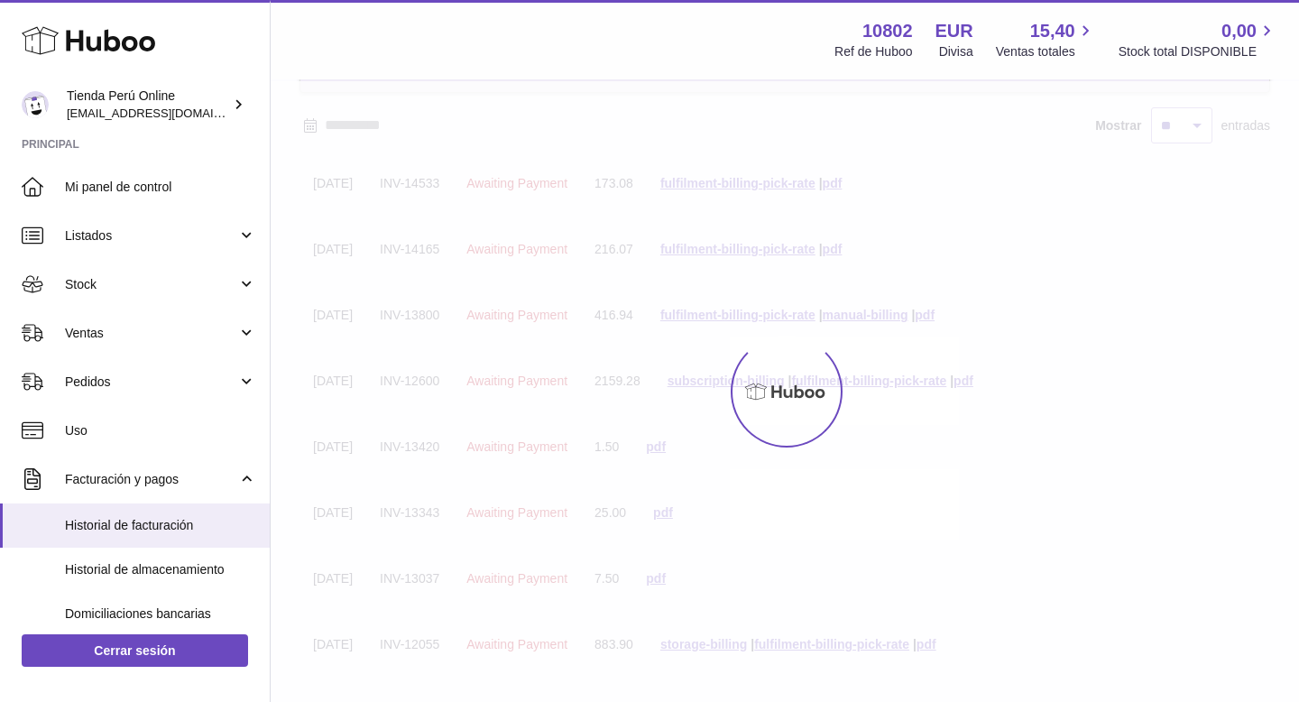
scroll to position [81, 0]
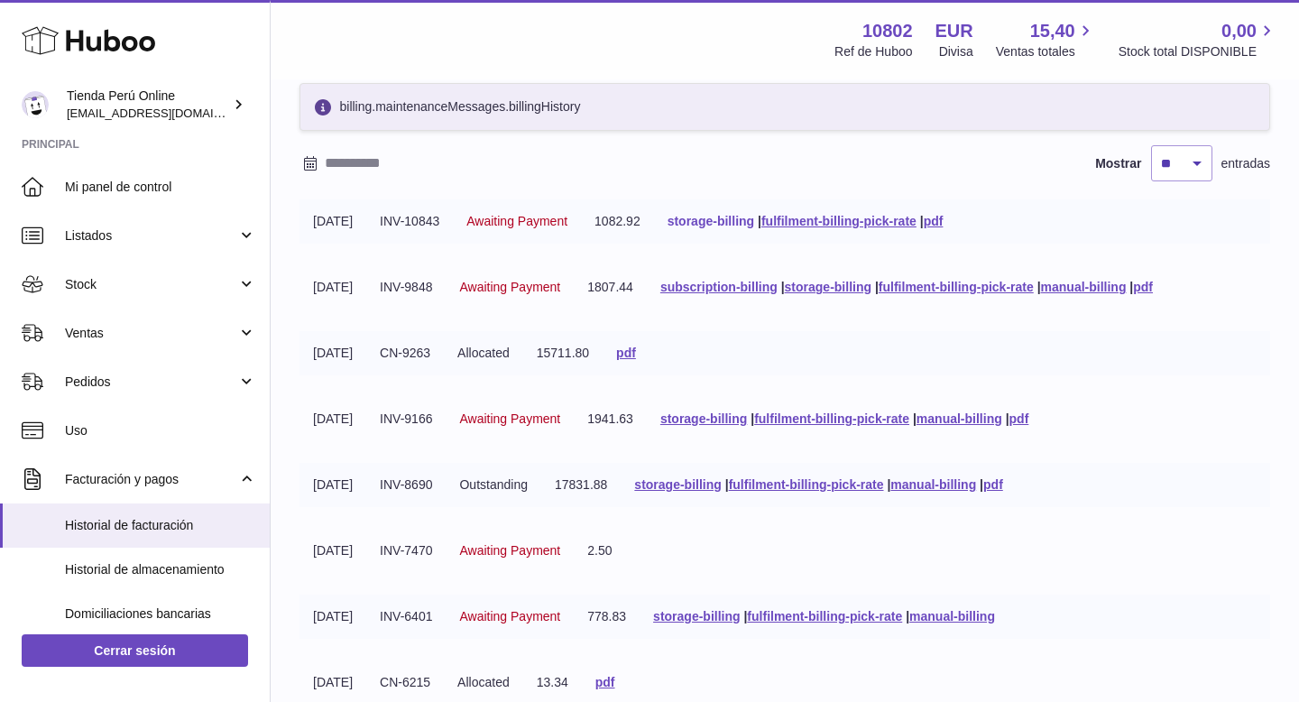
click at [749, 220] on link "storage-billing" at bounding box center [710, 221] width 87 height 14
click at [998, 9] on div "Menú Huboo 10802 Ref de Huboo EUR Divisa 15,40 Ventas totales 0,00 Stock total …" at bounding box center [785, 39] width 1028 height 79
click at [1029, 418] on link "pdf" at bounding box center [1019, 418] width 20 height 14
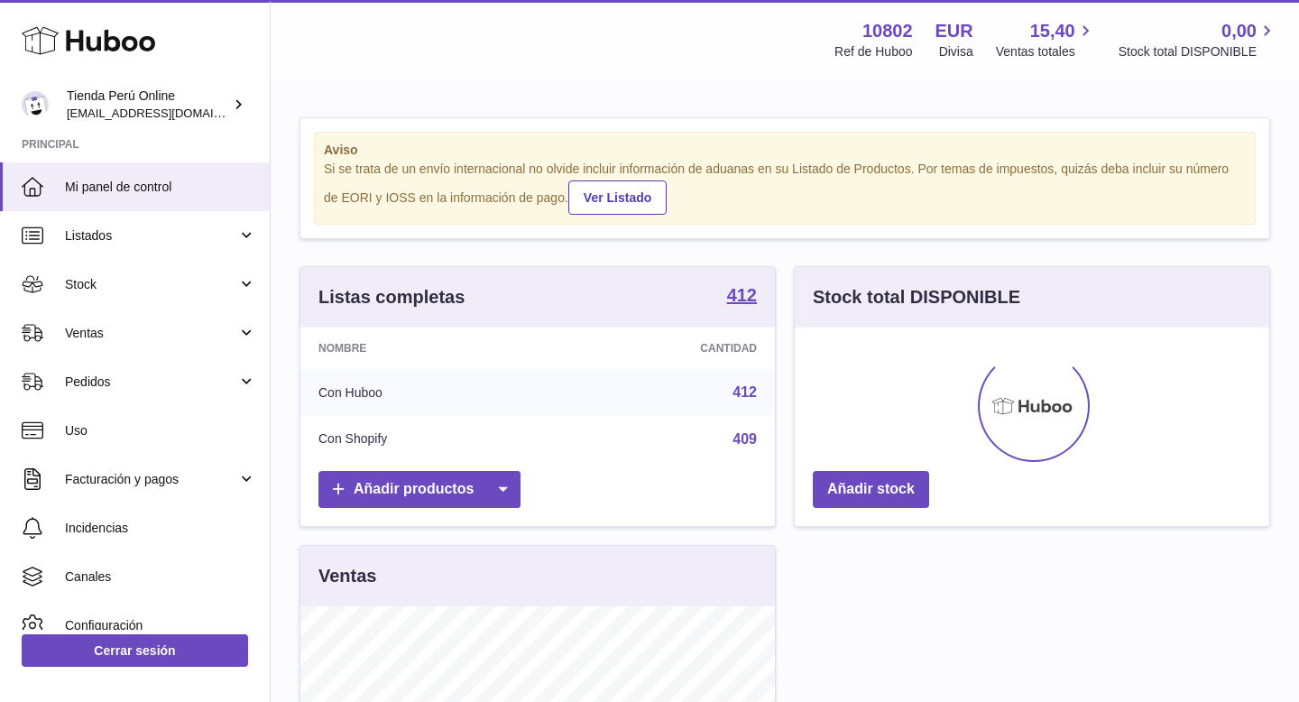
scroll to position [281, 474]
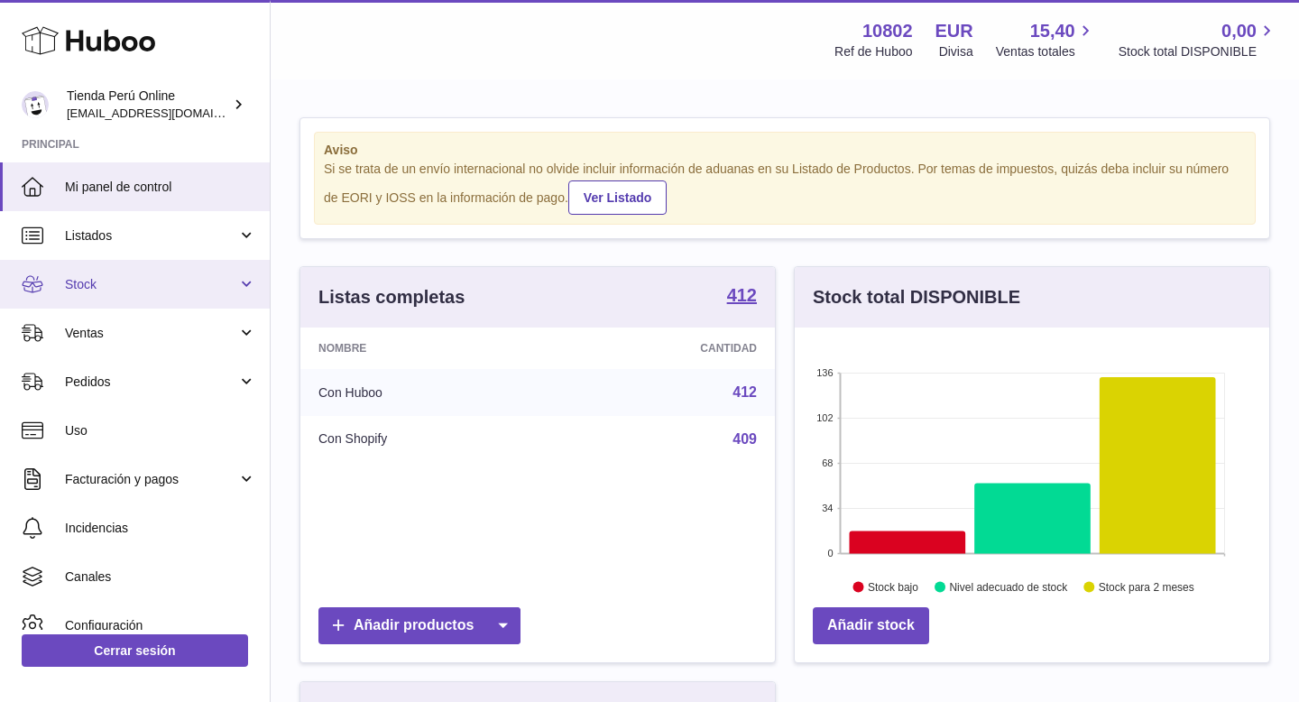
click at [133, 297] on link "Stock" at bounding box center [135, 284] width 270 height 49
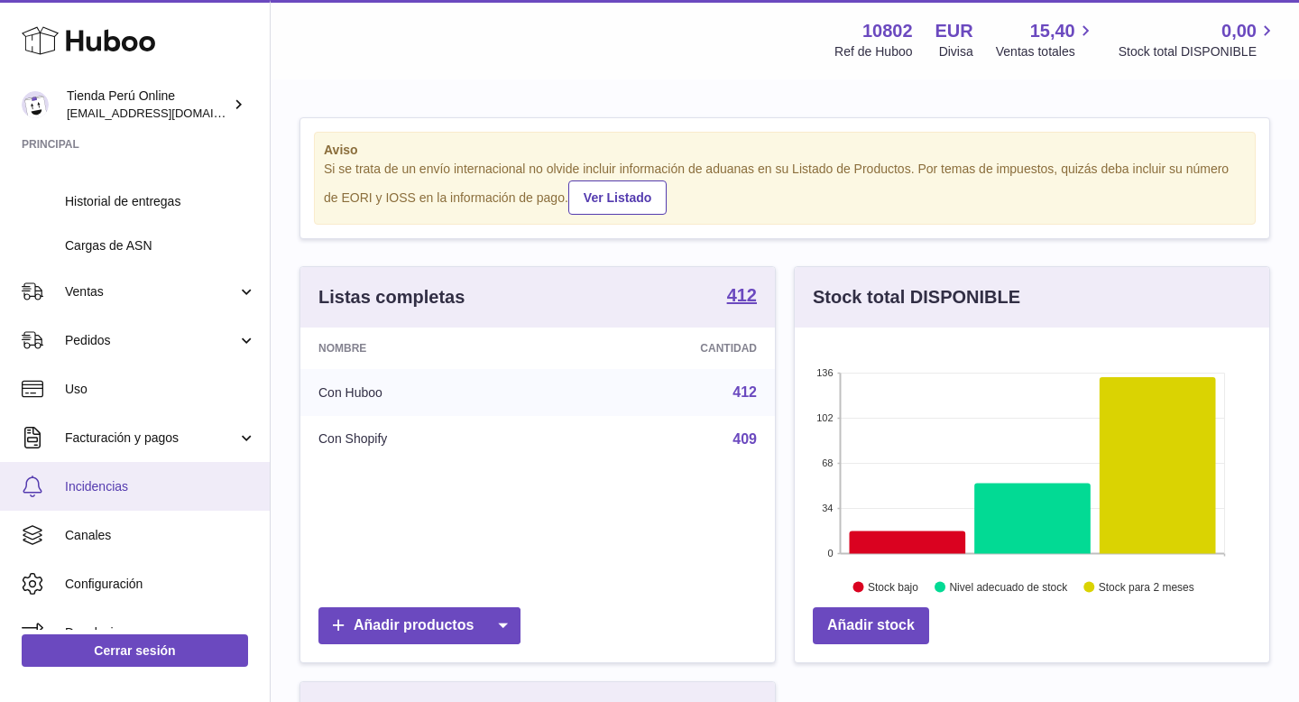
scroll to position [269, 0]
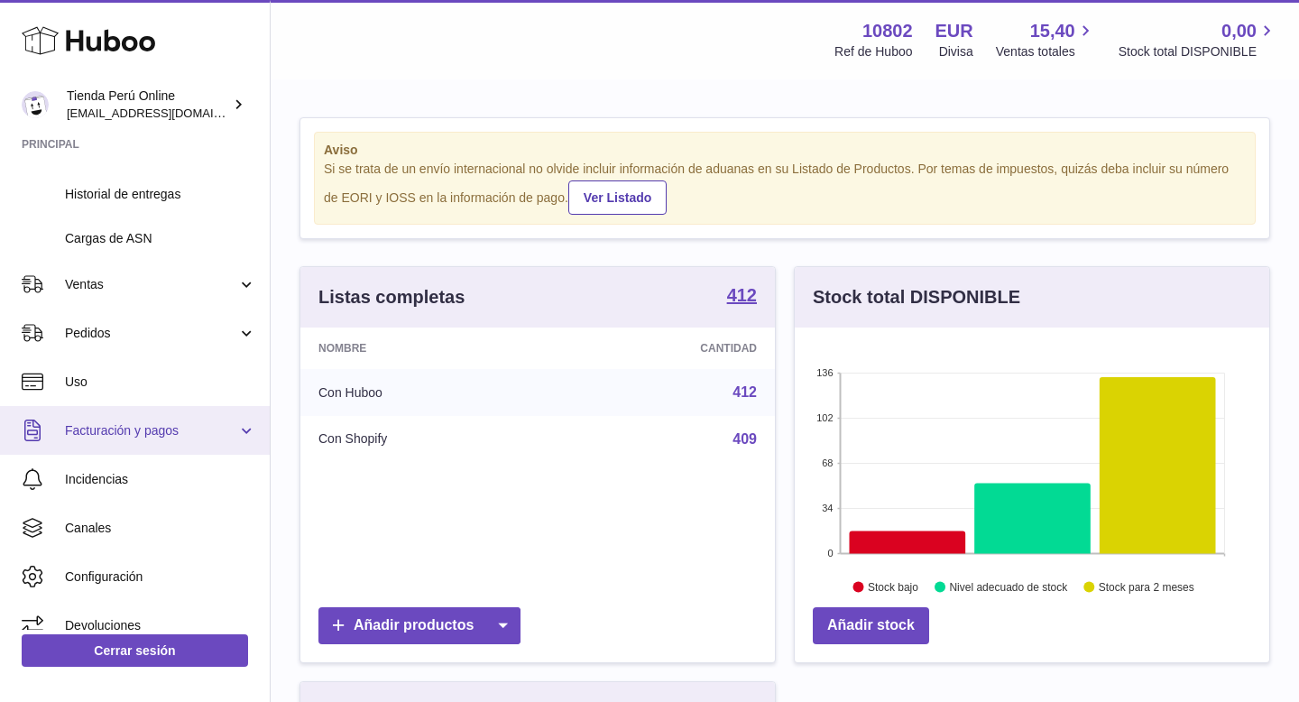
click at [144, 430] on span "Facturación y pagos" at bounding box center [151, 430] width 172 height 17
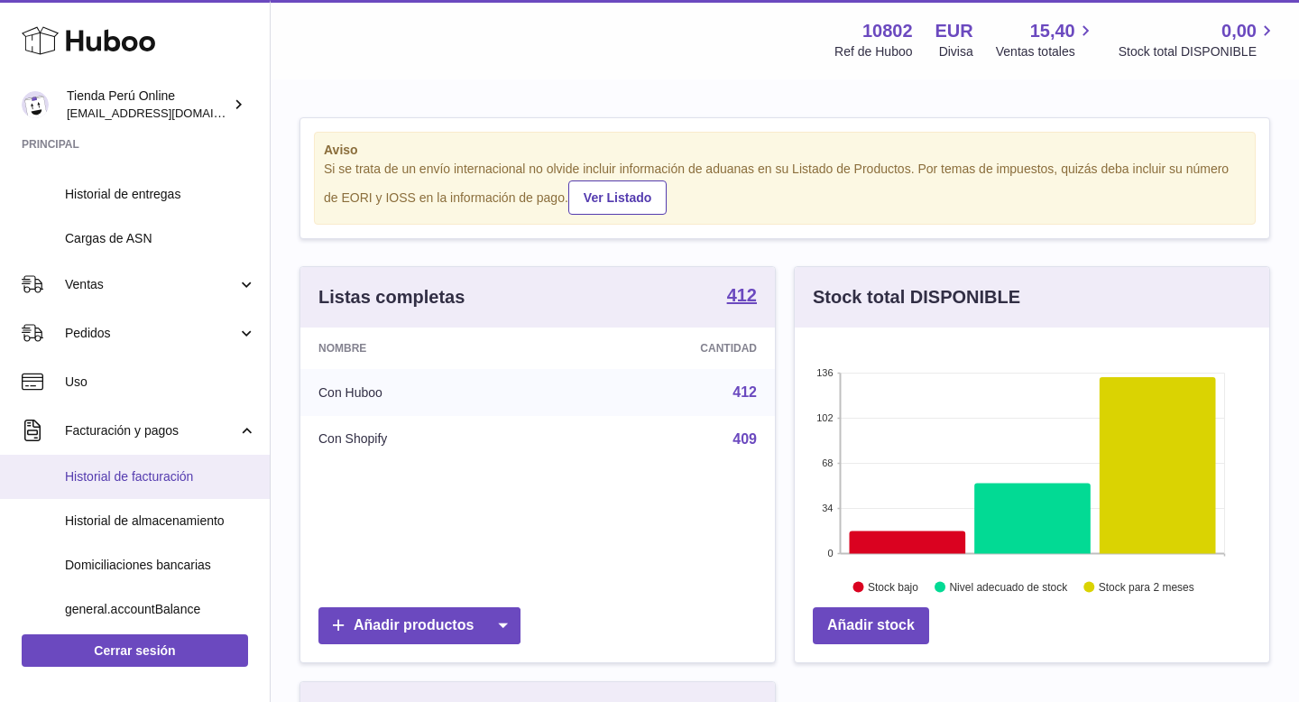
click at [159, 471] on span "Historial de facturación" at bounding box center [160, 476] width 191 height 17
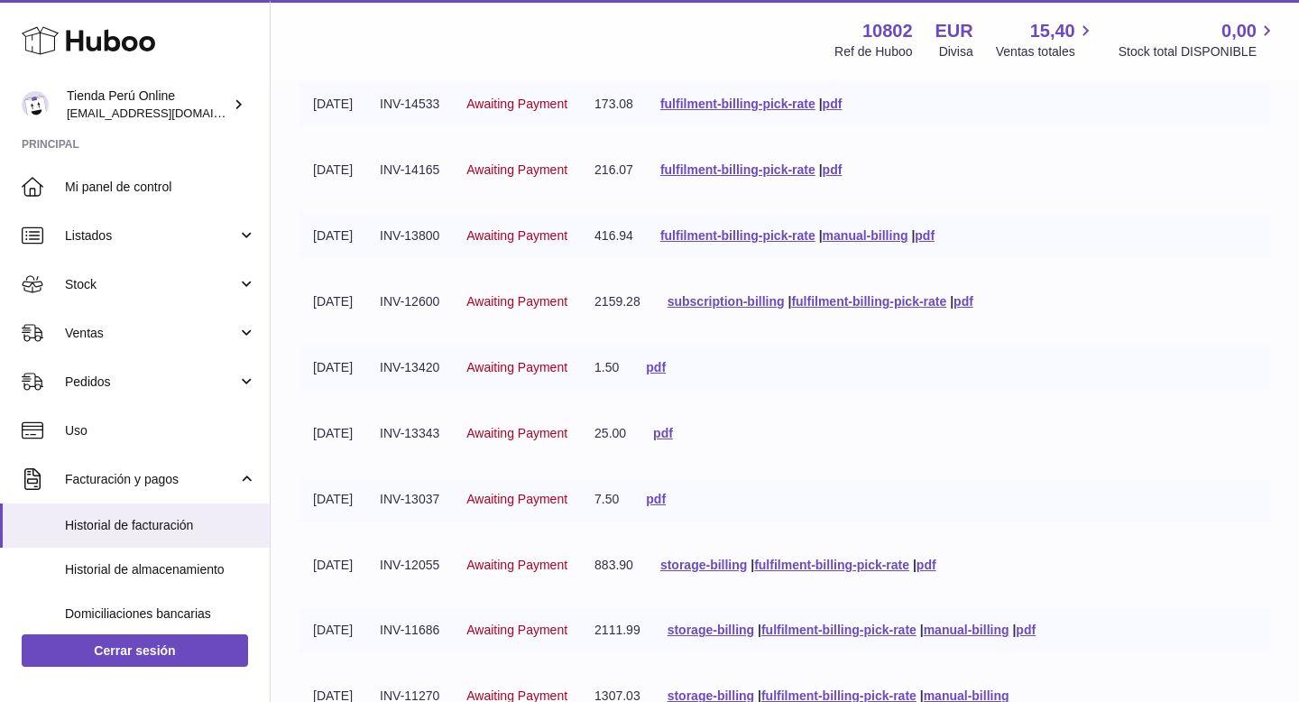
scroll to position [425, 0]
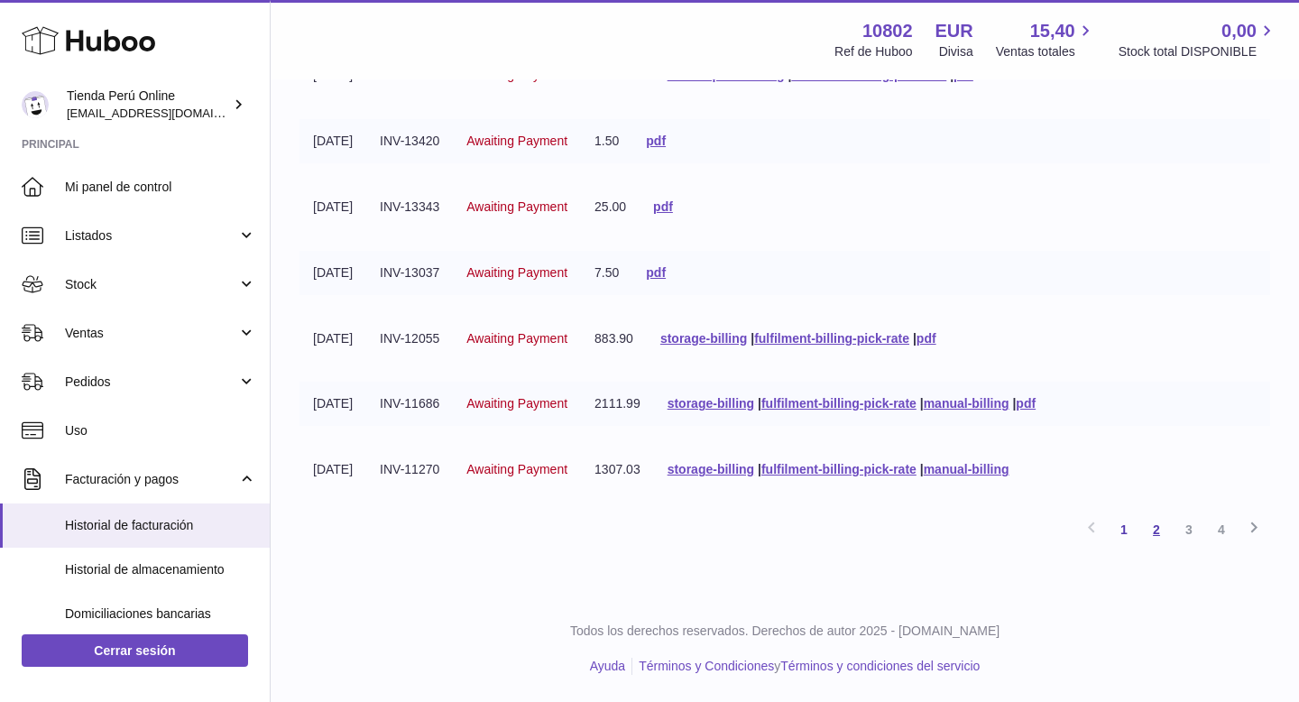
click at [1158, 529] on link "2" at bounding box center [1156, 529] width 32 height 32
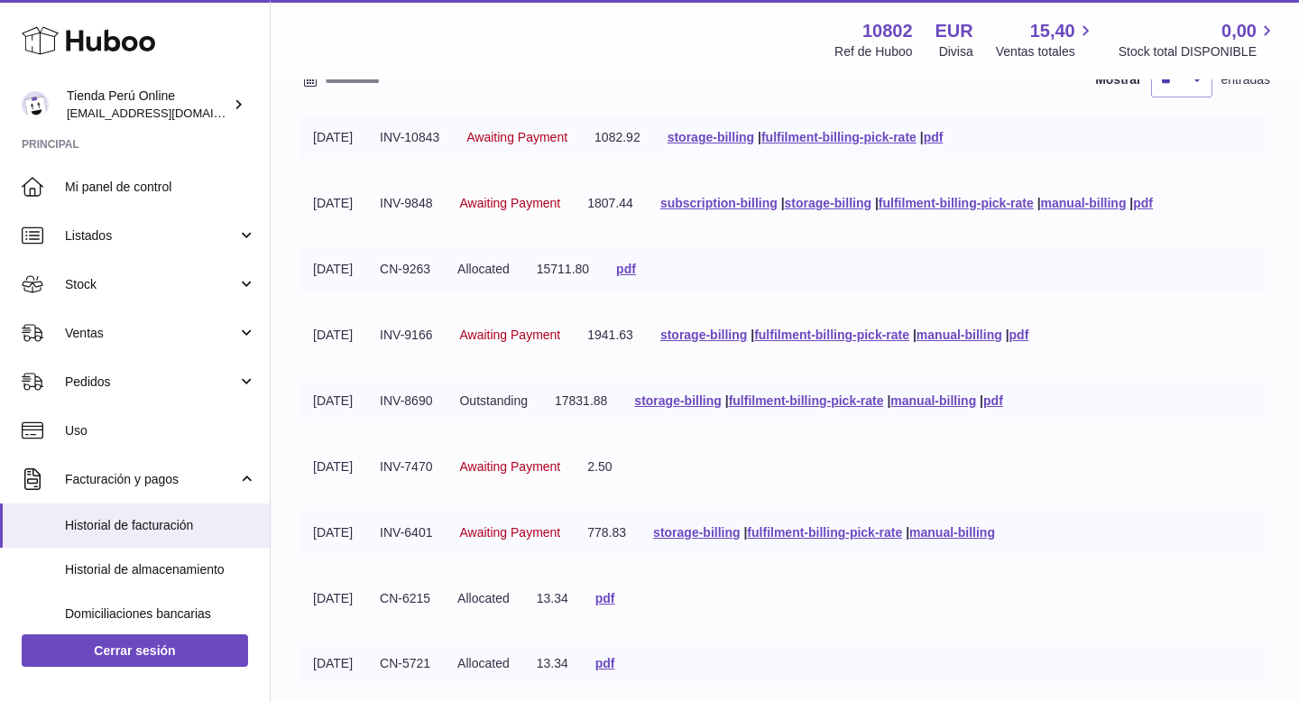
scroll to position [170, 0]
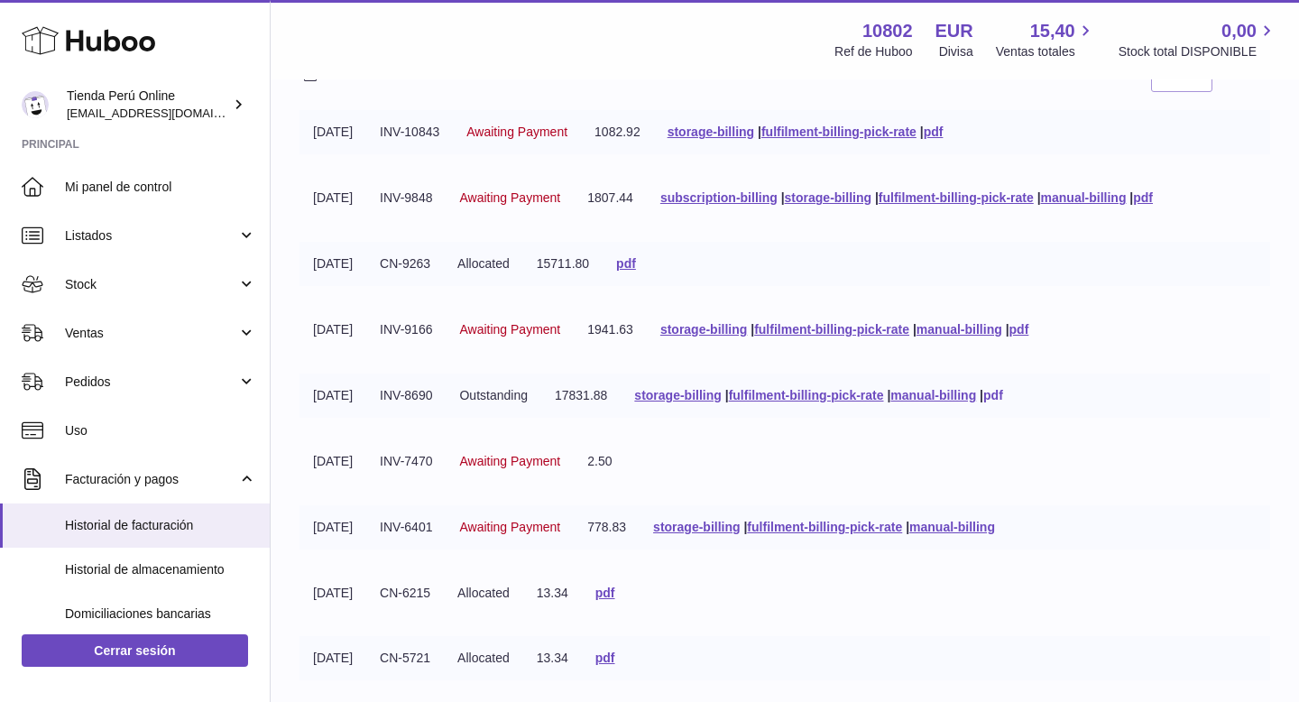
click at [1003, 394] on link "pdf" at bounding box center [993, 395] width 20 height 14
